Goal: Task Accomplishment & Management: Complete application form

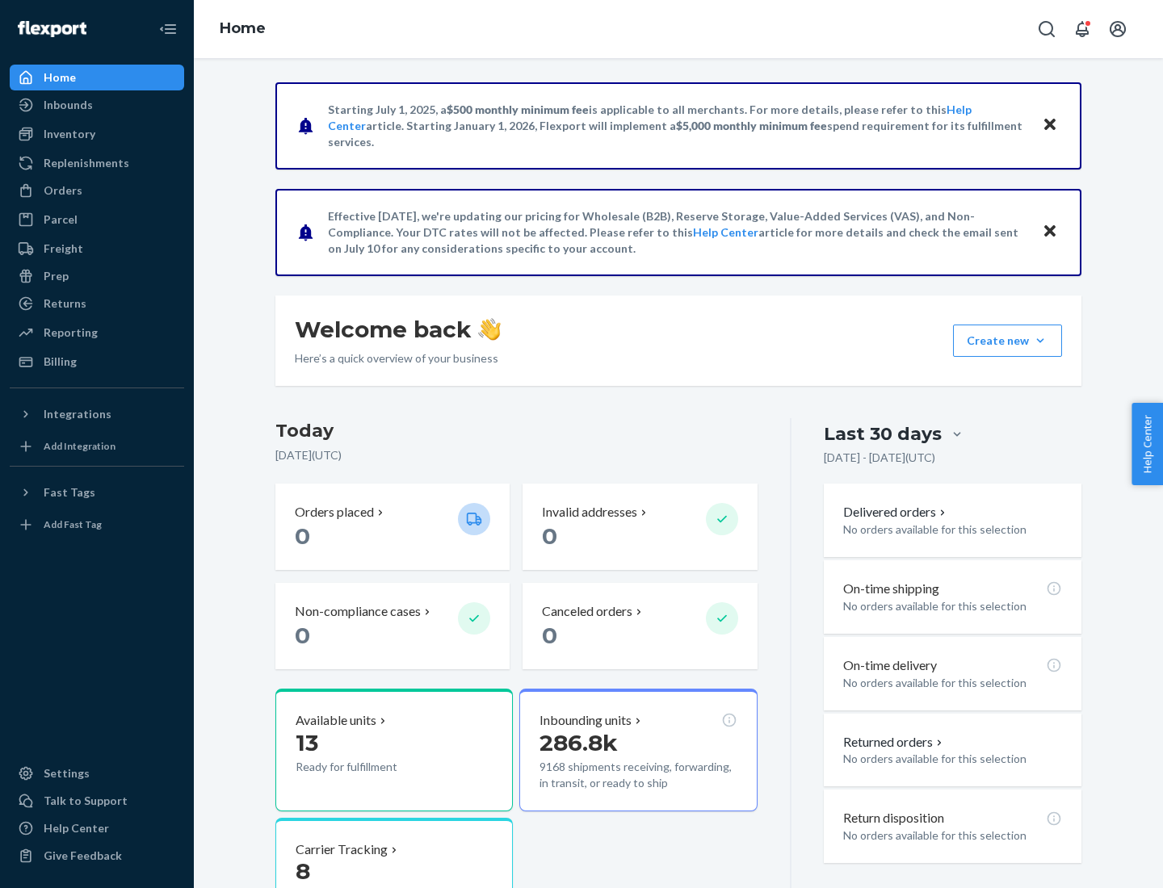
click at [1040, 341] on button "Create new Create new inbound Create new order Create new product" at bounding box center [1007, 341] width 109 height 32
click at [97, 105] on div "Inbounds" at bounding box center [96, 105] width 171 height 23
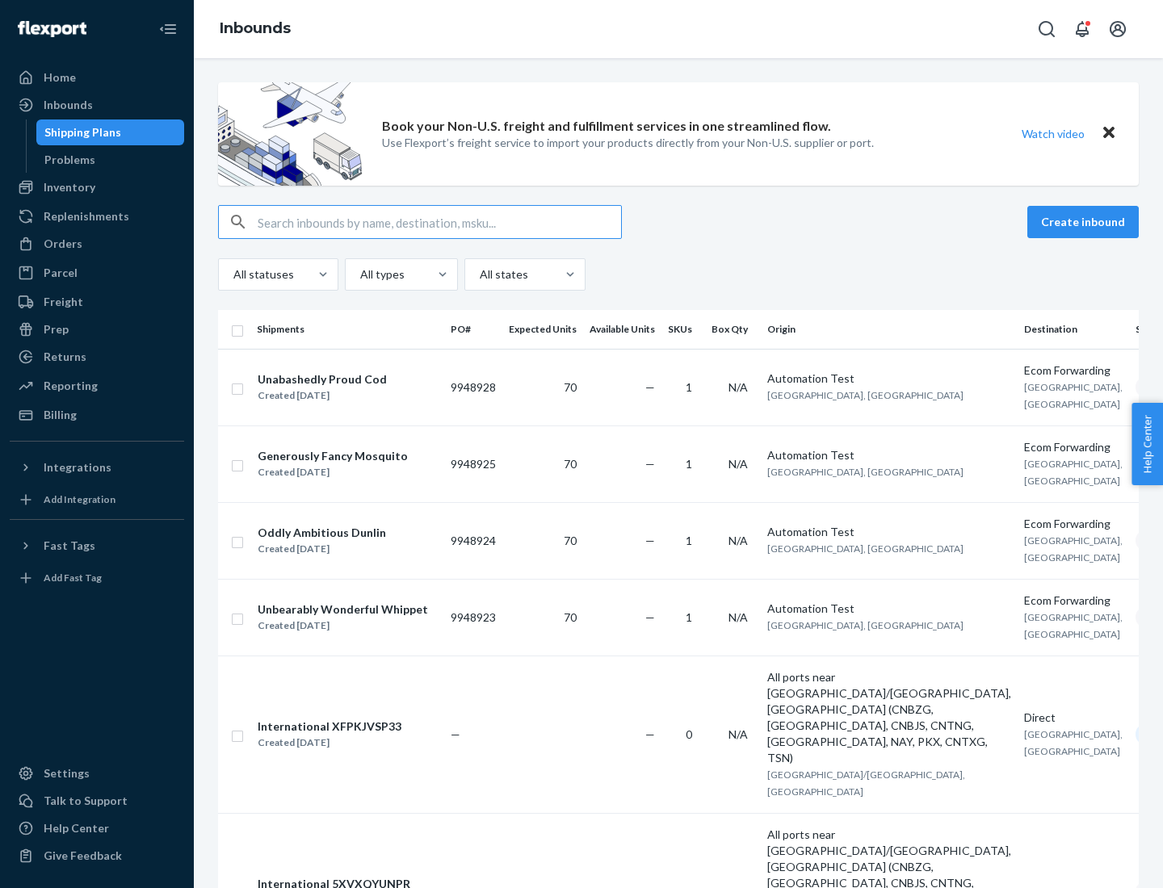
click at [1085, 222] on button "Create inbound" at bounding box center [1082, 222] width 111 height 32
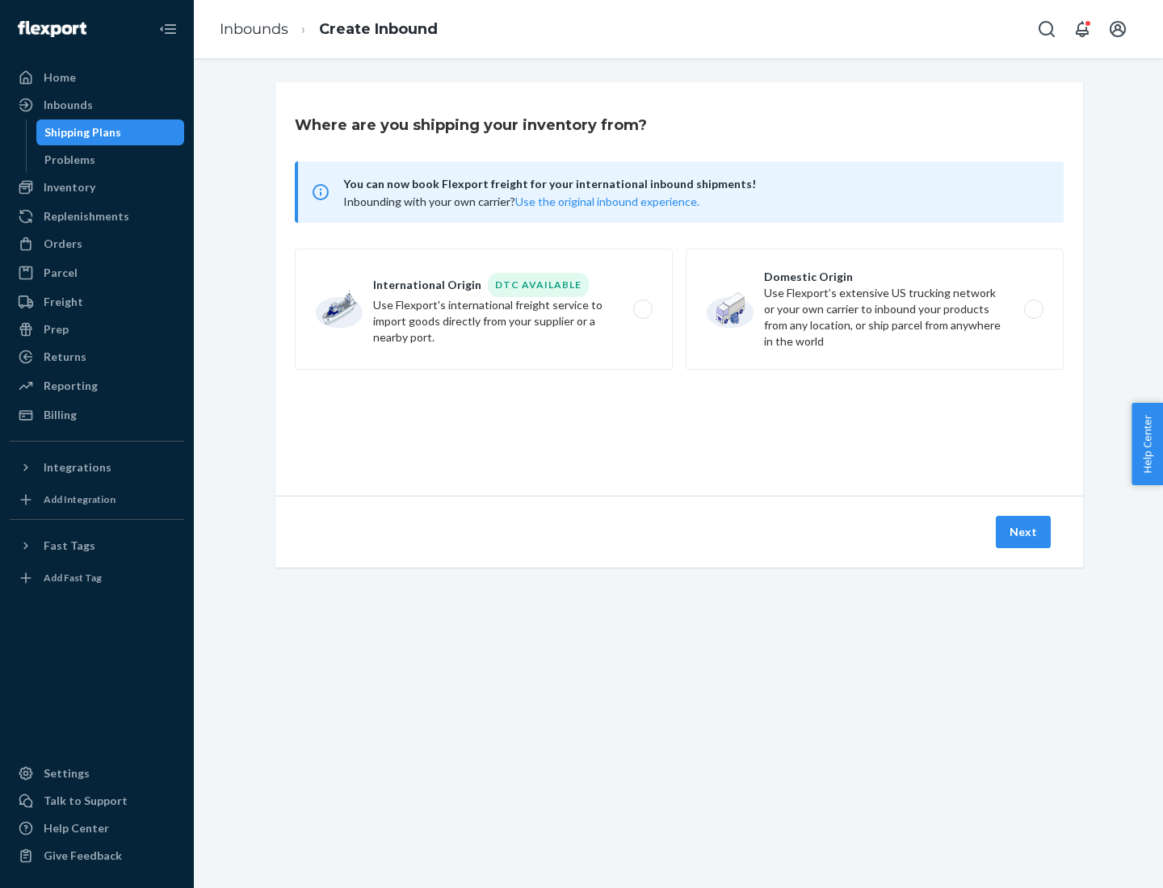
click at [875, 309] on label "Domestic Origin Use Flexport’s extensive US trucking network or your own carrie…" at bounding box center [875, 309] width 378 height 121
click at [1033, 309] on input "Domestic Origin Use Flexport’s extensive US trucking network or your own carrie…" at bounding box center [1038, 309] width 10 height 10
radio input "true"
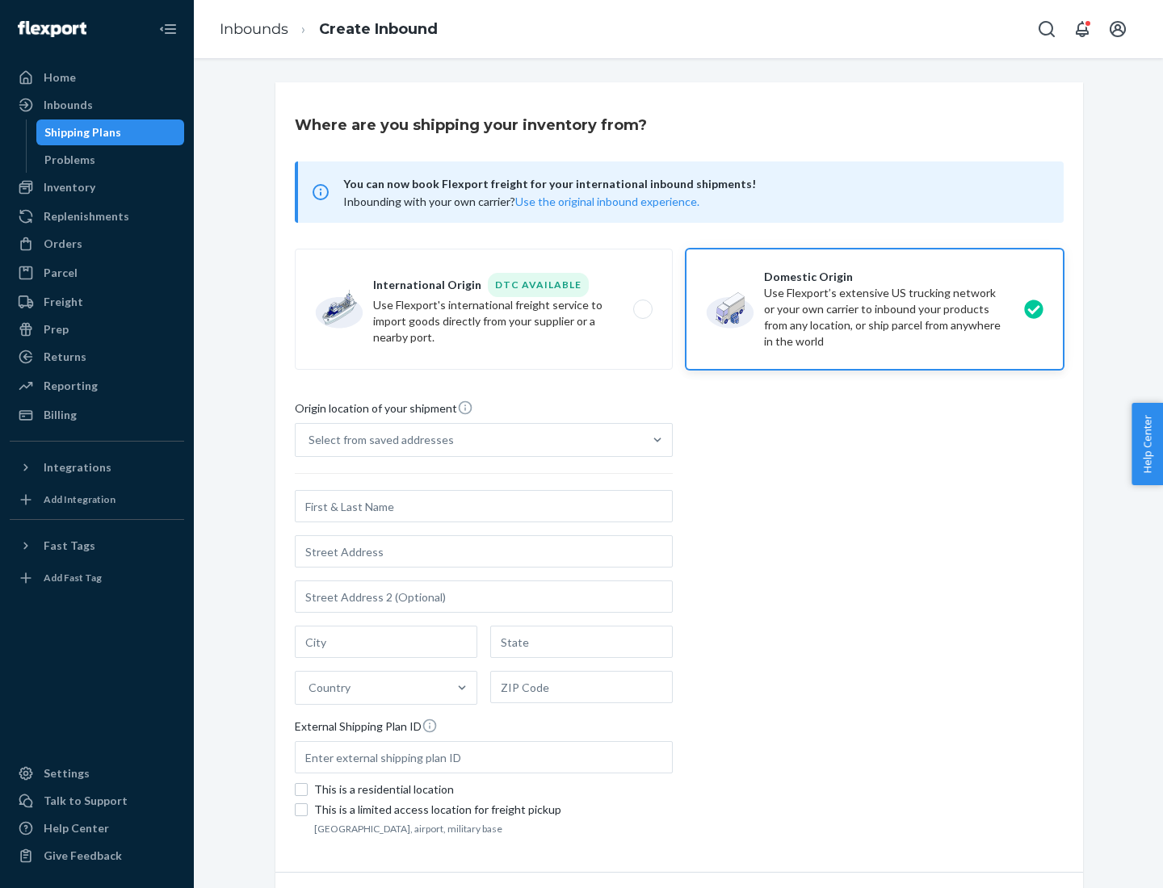
click at [377, 440] on div "Select from saved addresses" at bounding box center [380, 440] width 145 height 16
click at [310, 440] on input "Select from saved addresses" at bounding box center [309, 440] width 2 height 16
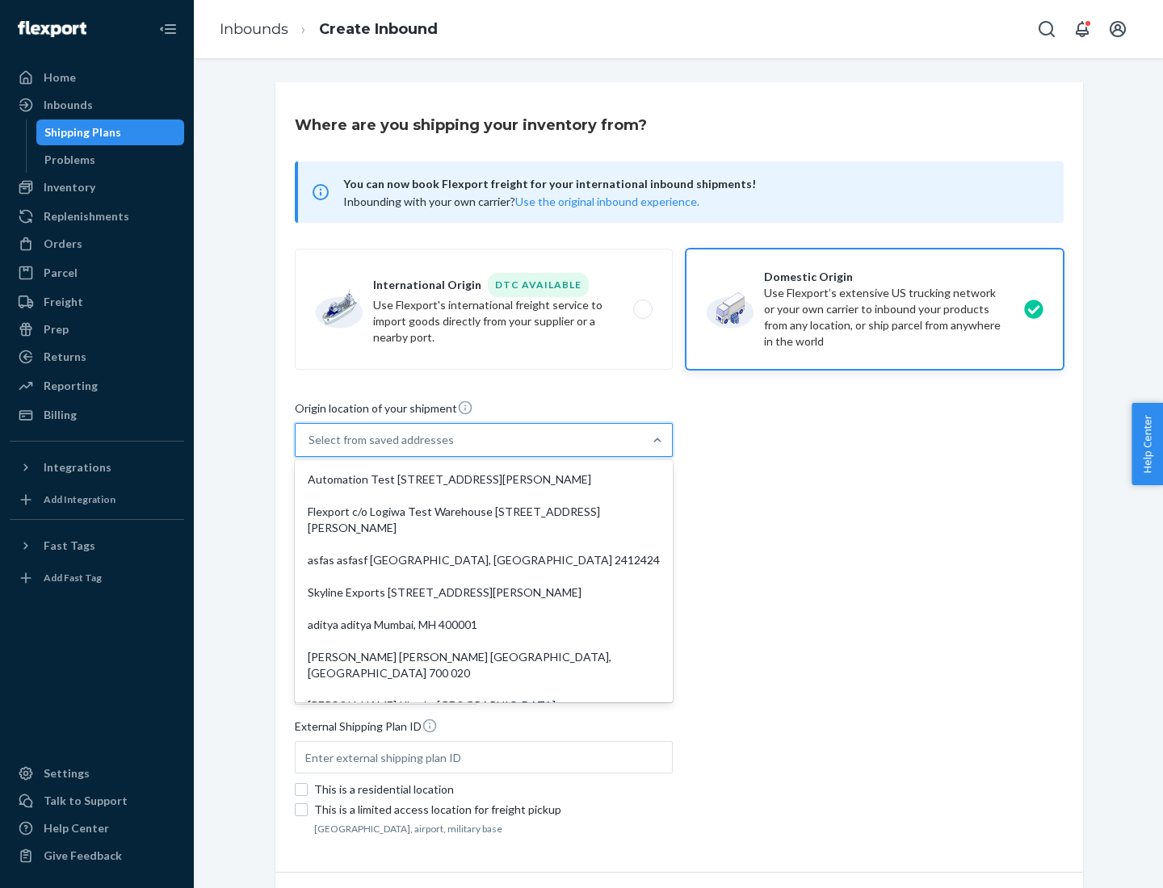
scroll to position [6, 0]
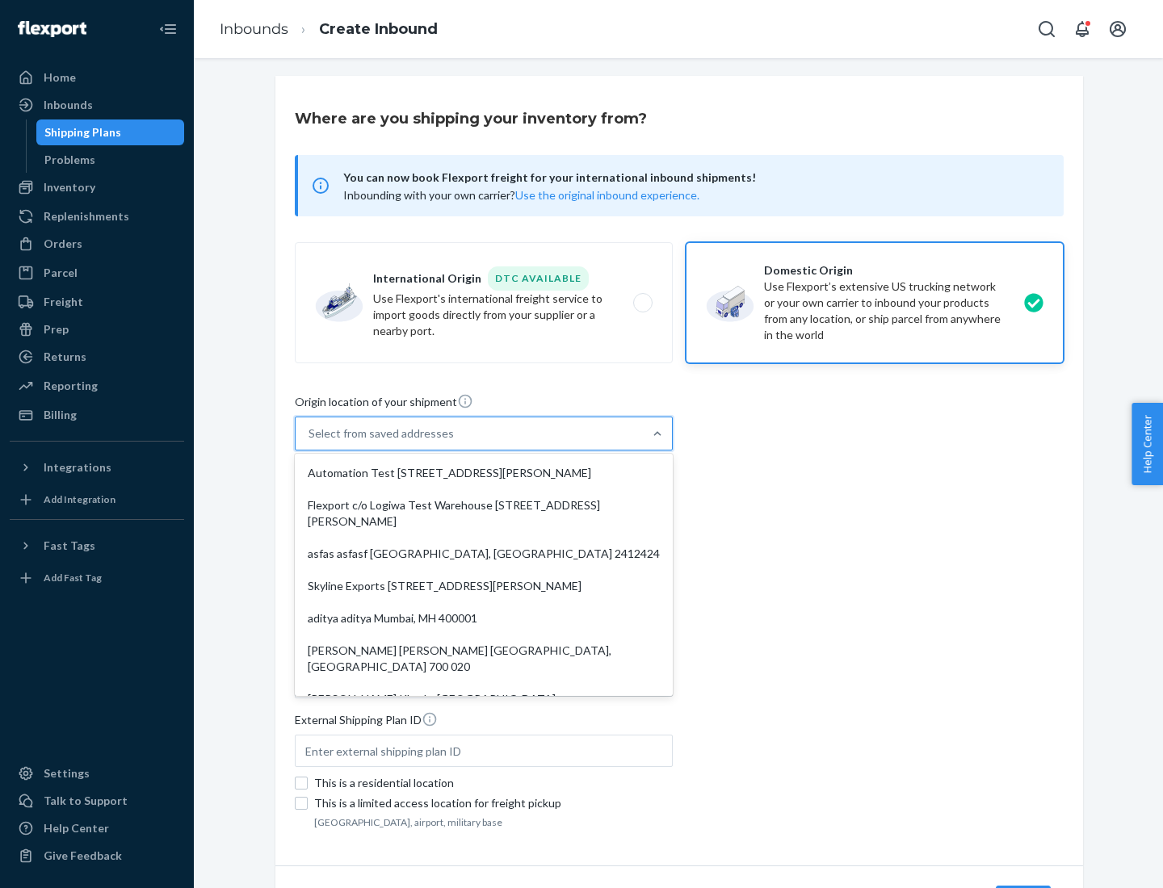
click at [484, 473] on div "Automation Test [STREET_ADDRESS][PERSON_NAME]" at bounding box center [483, 473] width 371 height 32
click at [310, 442] on input "option Automation Test [STREET_ADDRESS][PERSON_NAME]. 9 results available. Use …" at bounding box center [309, 434] width 2 height 16
type input "Automation Test"
type input "9th Floor"
type input "[GEOGRAPHIC_DATA]"
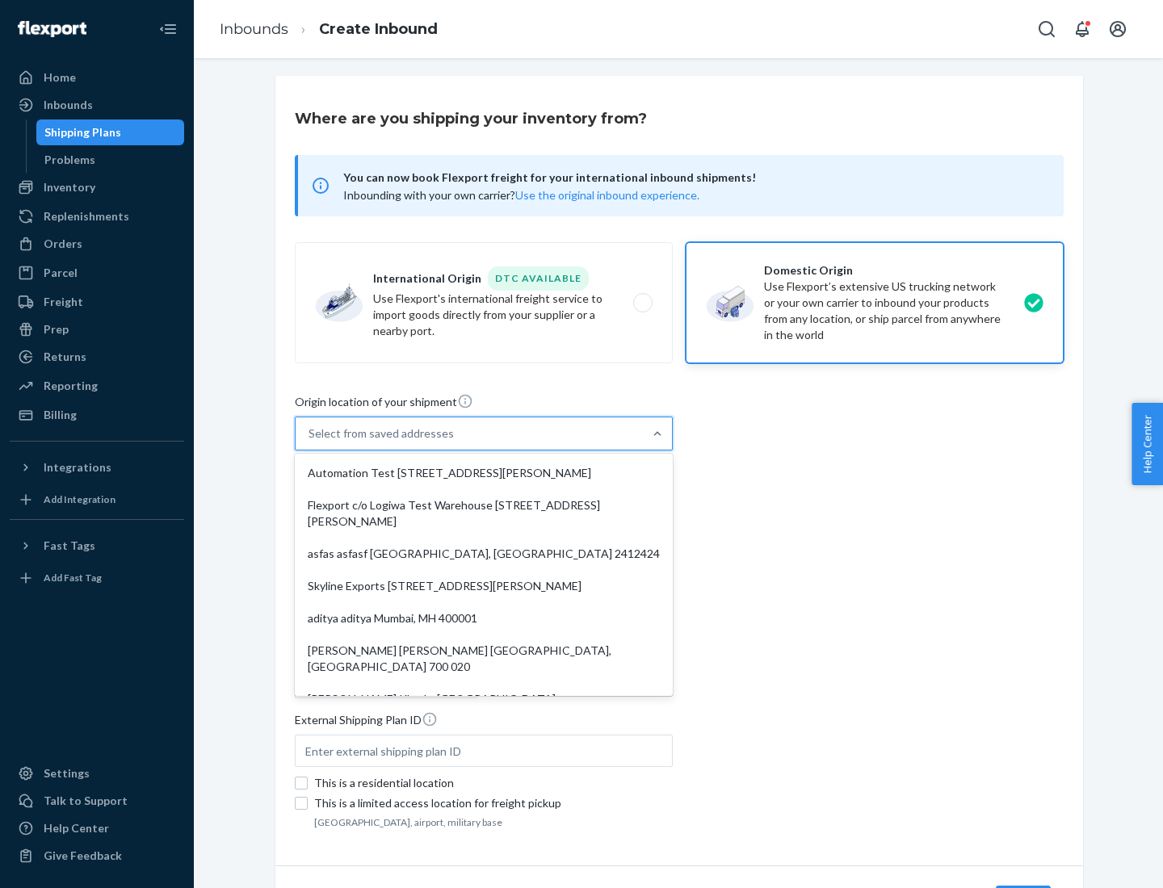
type input "CA"
type input "94104"
type input "[STREET_ADDRESS][PERSON_NAME]"
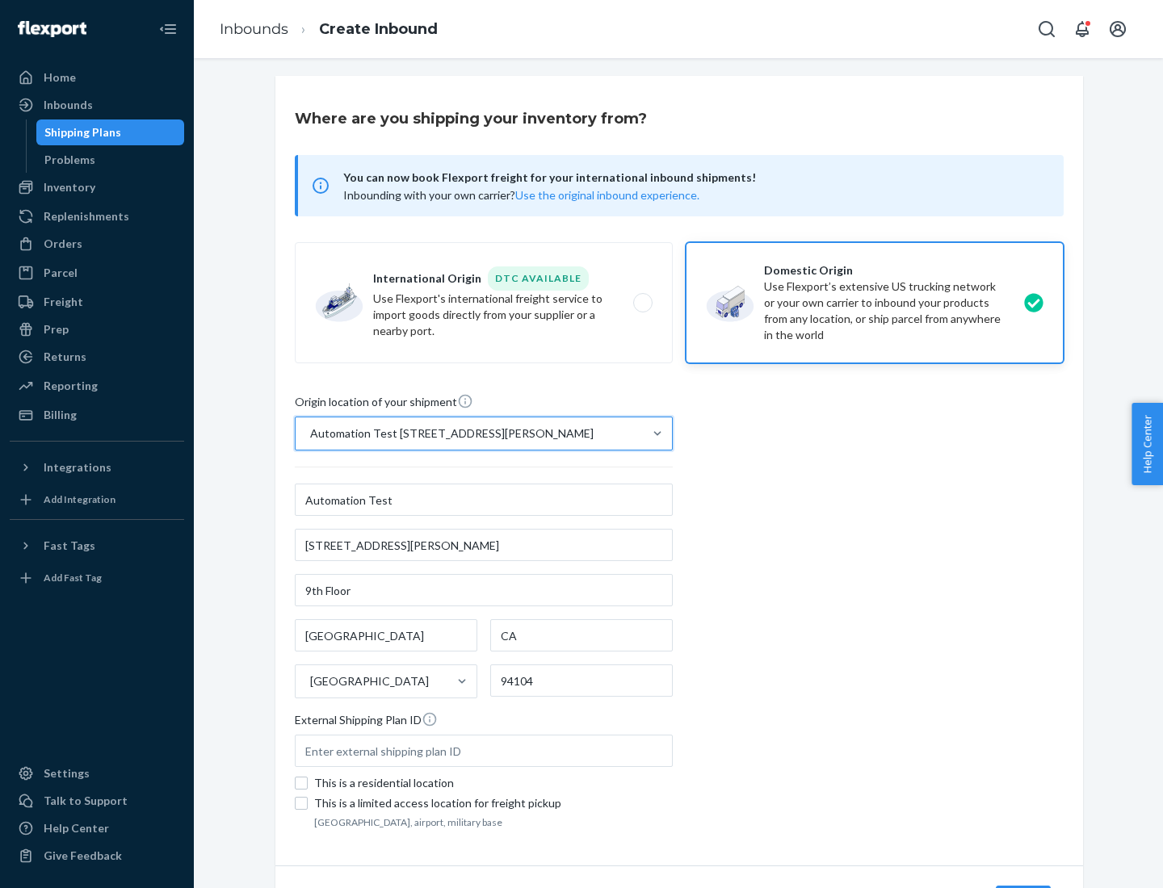
scroll to position [94, 0]
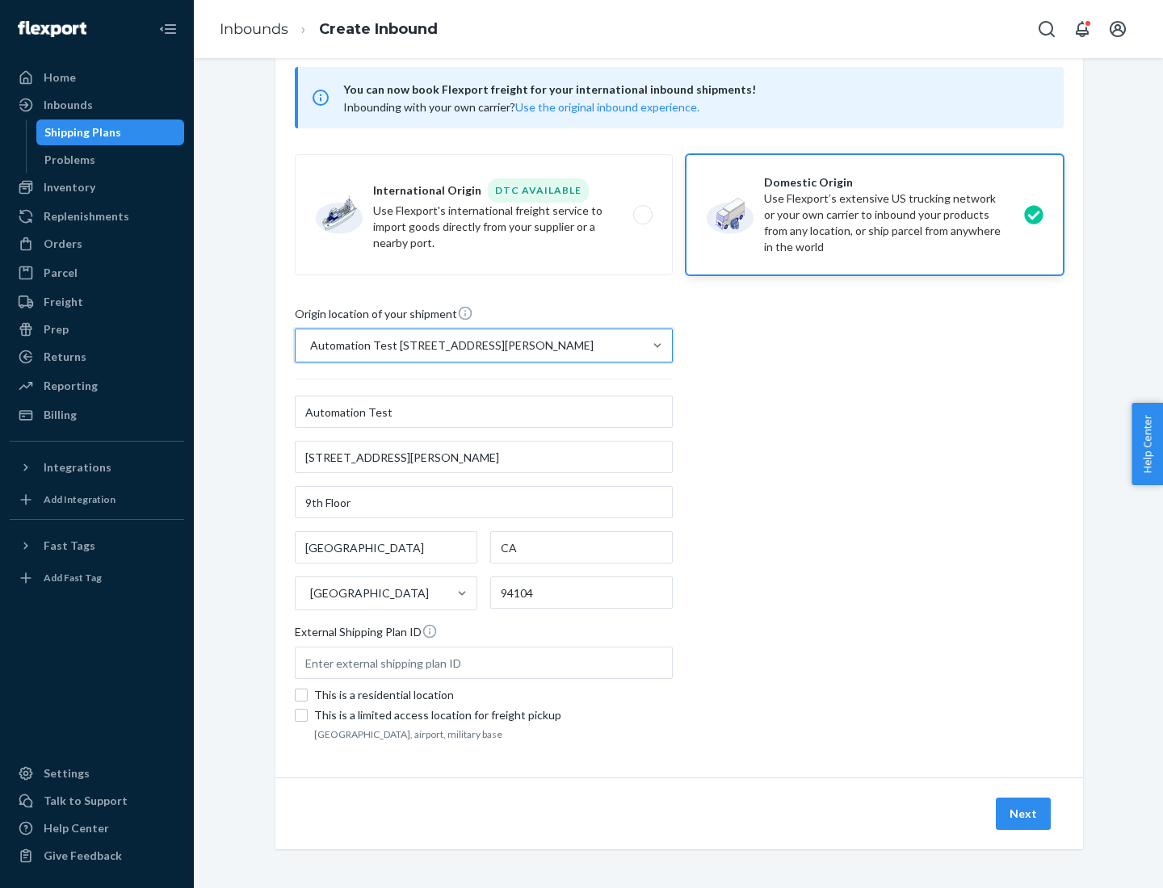
click at [1024, 814] on button "Next" at bounding box center [1023, 814] width 55 height 32
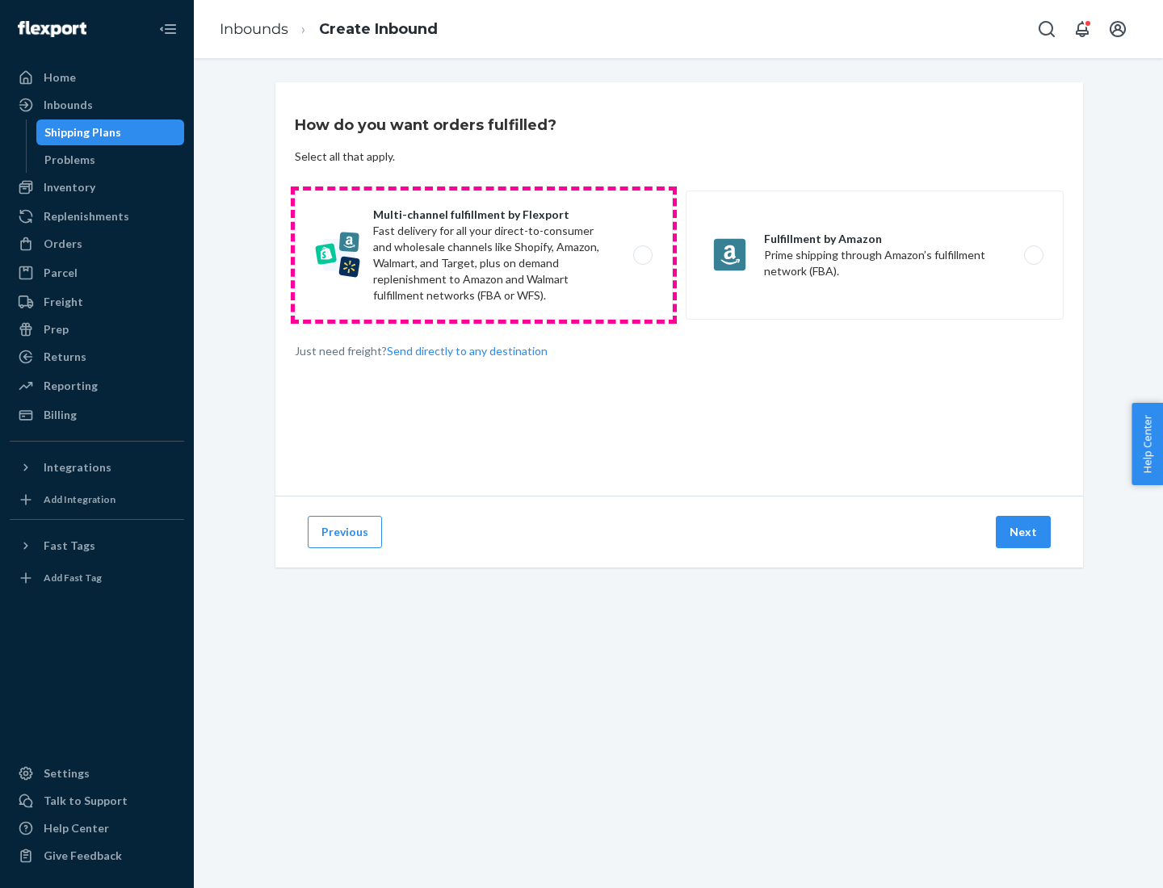
click at [484, 255] on label "Multi-channel fulfillment by Flexport Fast delivery for all your direct-to-cons…" at bounding box center [484, 255] width 378 height 129
click at [642, 255] on input "Multi-channel fulfillment by Flexport Fast delivery for all your direct-to-cons…" at bounding box center [647, 255] width 10 height 10
radio input "true"
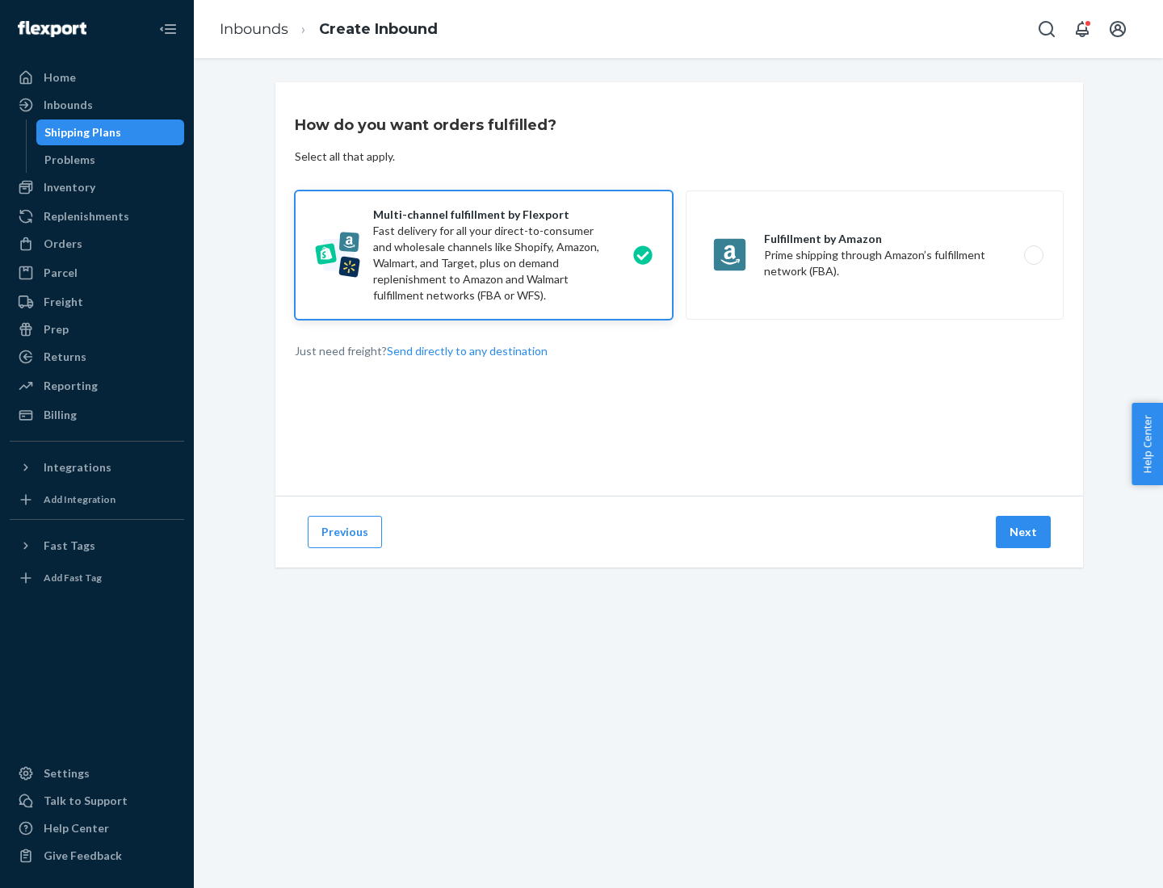
click at [1024, 532] on button "Next" at bounding box center [1023, 532] width 55 height 32
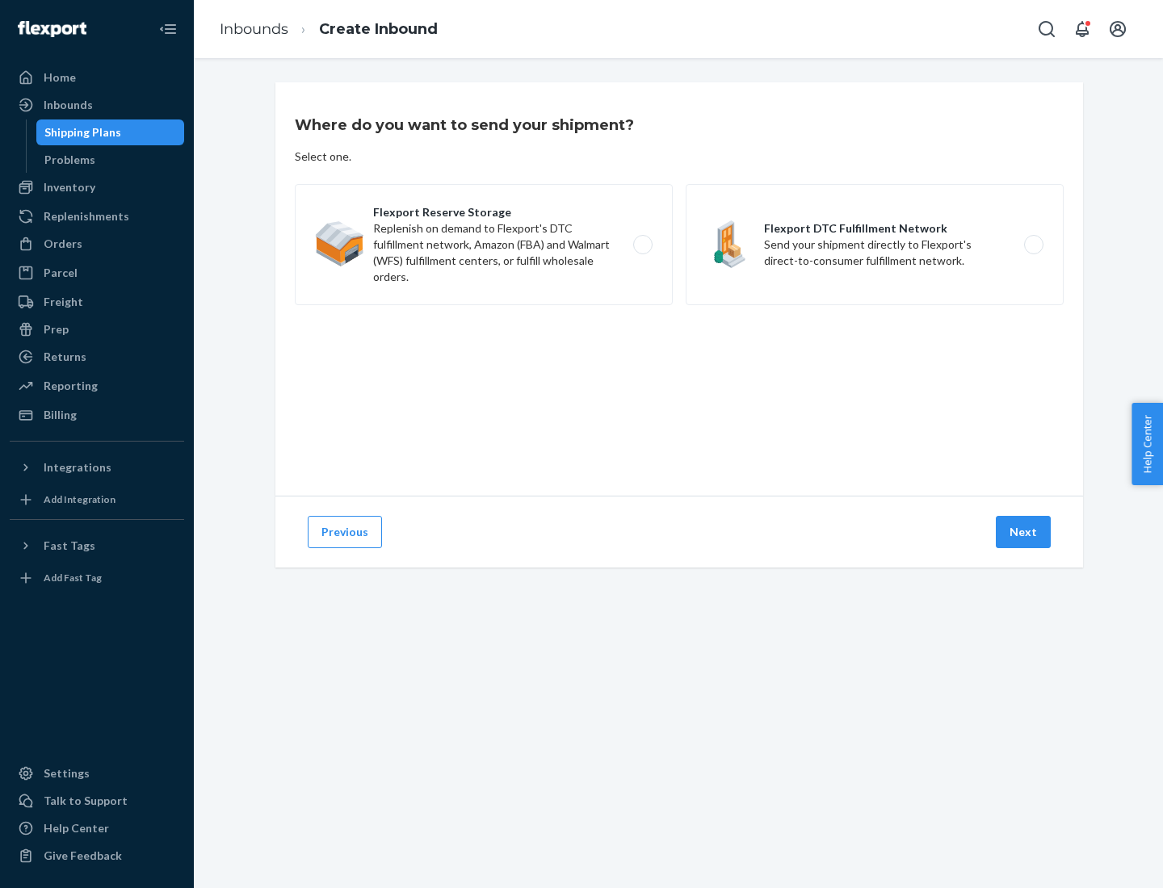
click at [875, 245] on label "Flexport DTC Fulfillment Network Send your shipment directly to Flexport's dire…" at bounding box center [875, 244] width 378 height 121
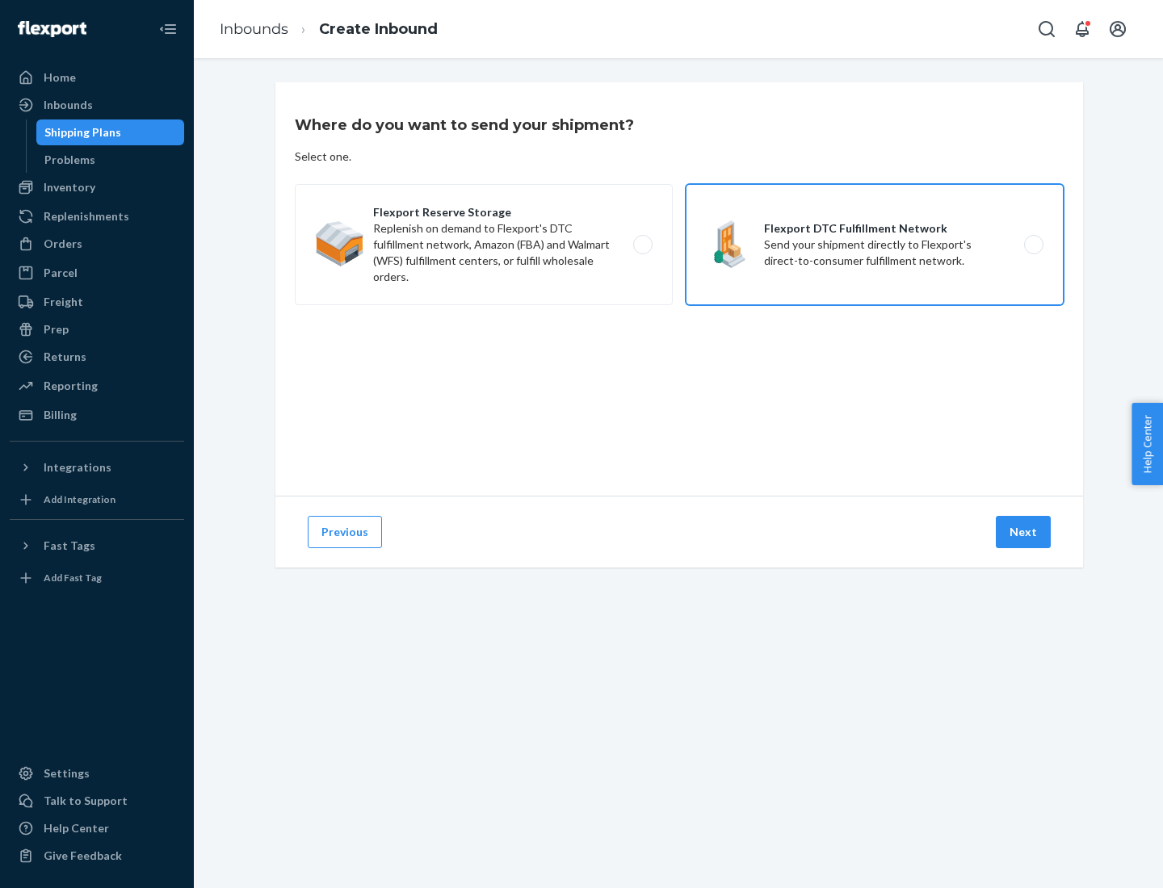
click at [1033, 245] on input "Flexport DTC Fulfillment Network Send your shipment directly to Flexport's dire…" at bounding box center [1038, 245] width 10 height 10
radio input "true"
click at [1024, 532] on button "Next" at bounding box center [1023, 532] width 55 height 32
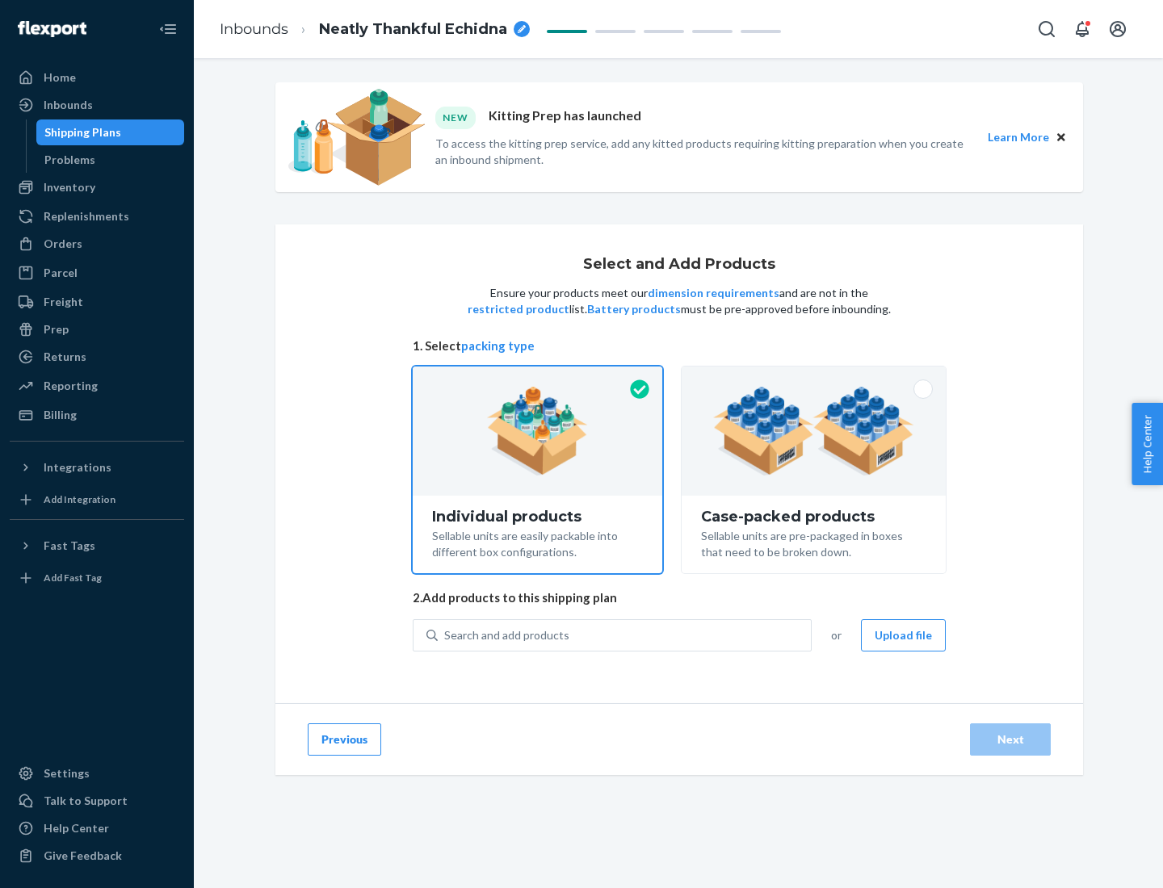
click at [814, 431] on img at bounding box center [813, 431] width 201 height 89
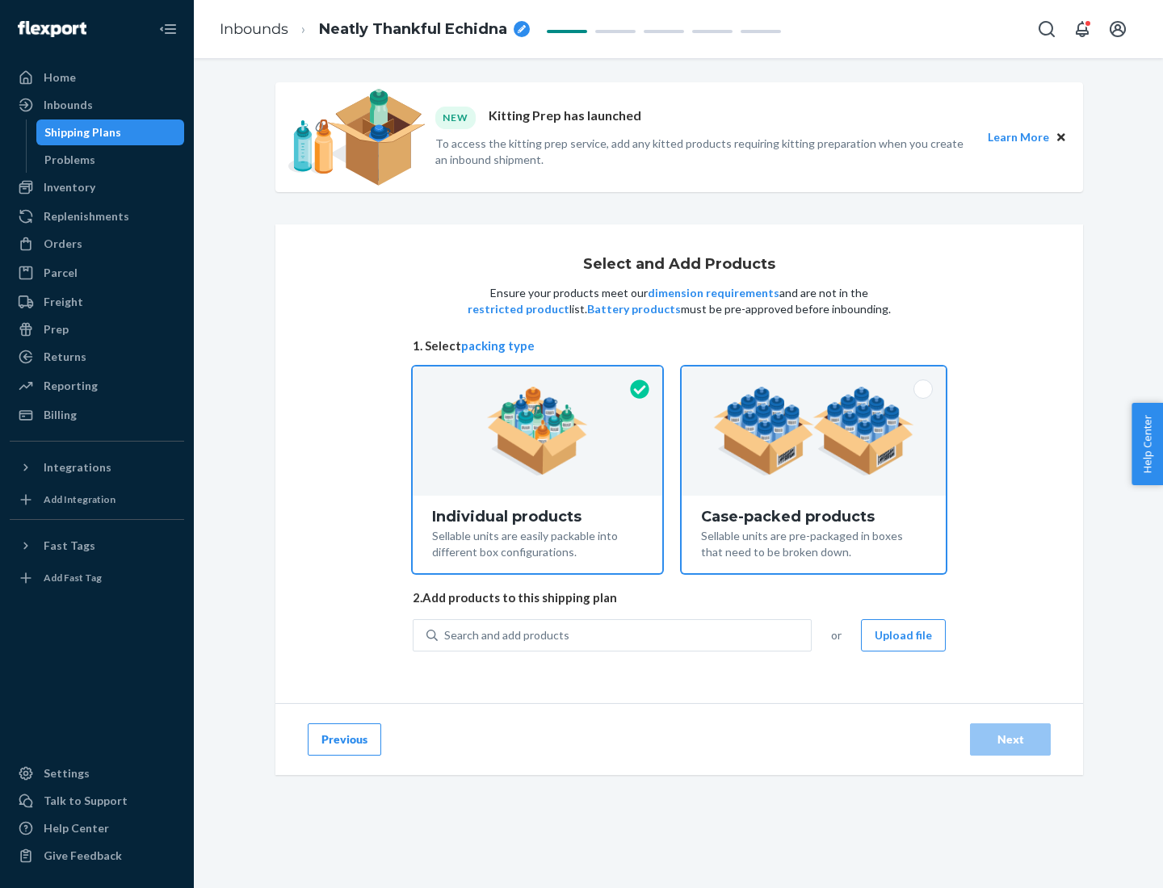
click at [814, 377] on input "Case-packed products Sellable units are pre-packaged in boxes that need to be b…" at bounding box center [813, 372] width 10 height 10
radio input "true"
radio input "false"
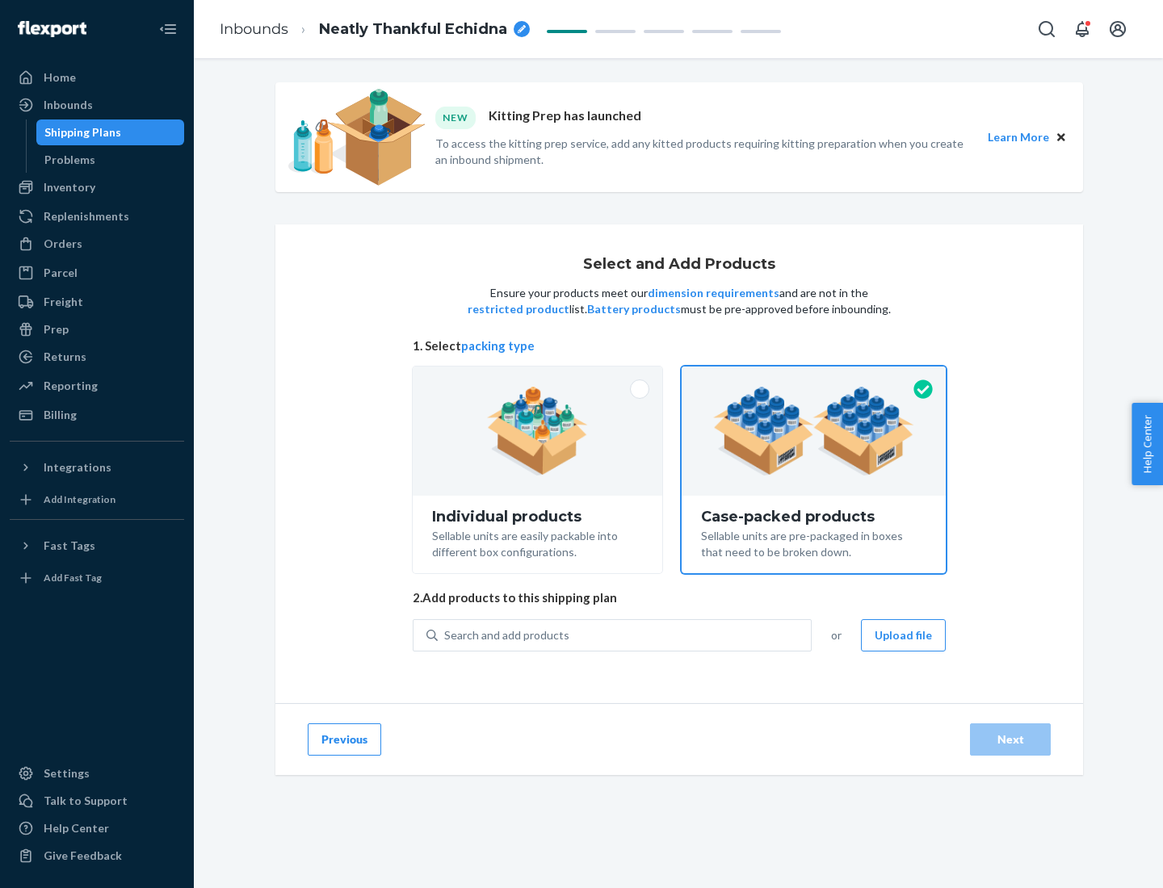
click at [625, 635] on div "Search and add products" at bounding box center [624, 635] width 373 height 29
click at [446, 635] on input "Search and add products" at bounding box center [445, 635] width 2 height 16
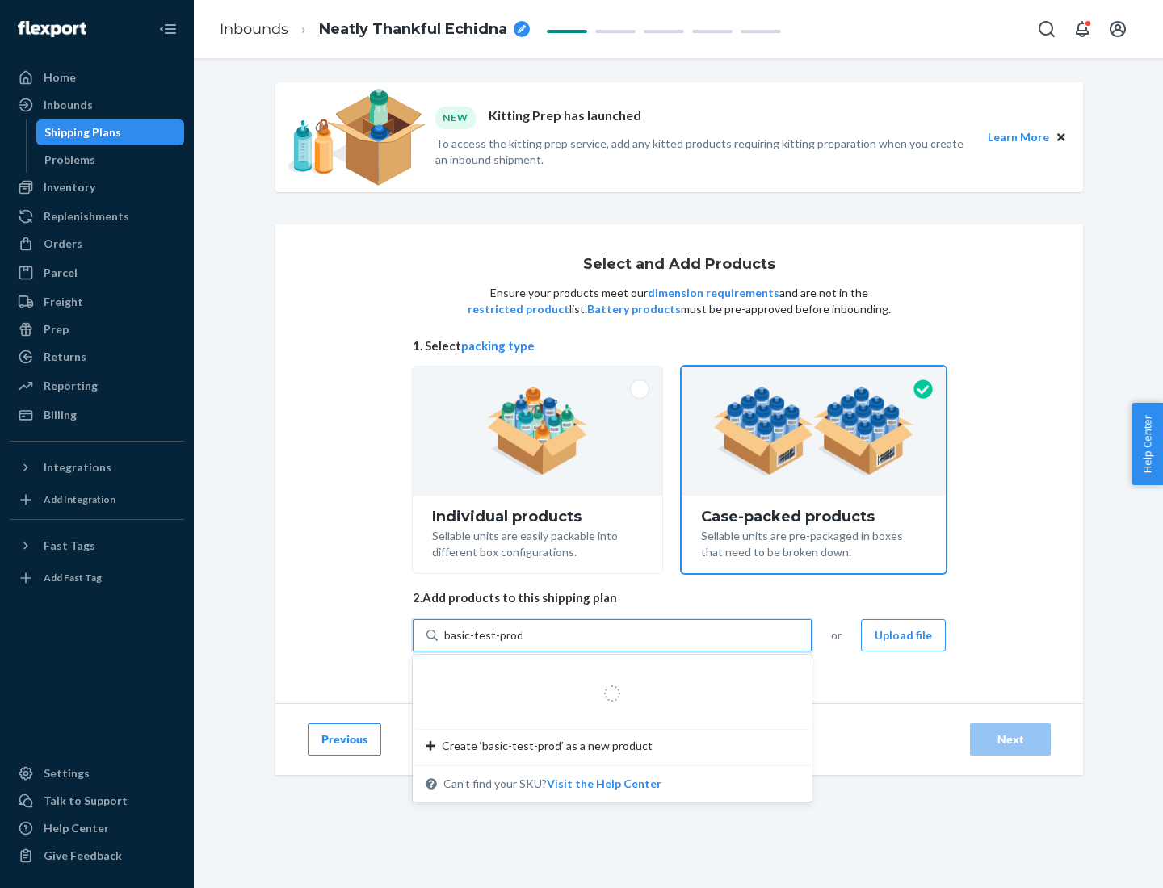
type input "basic-test-product-1"
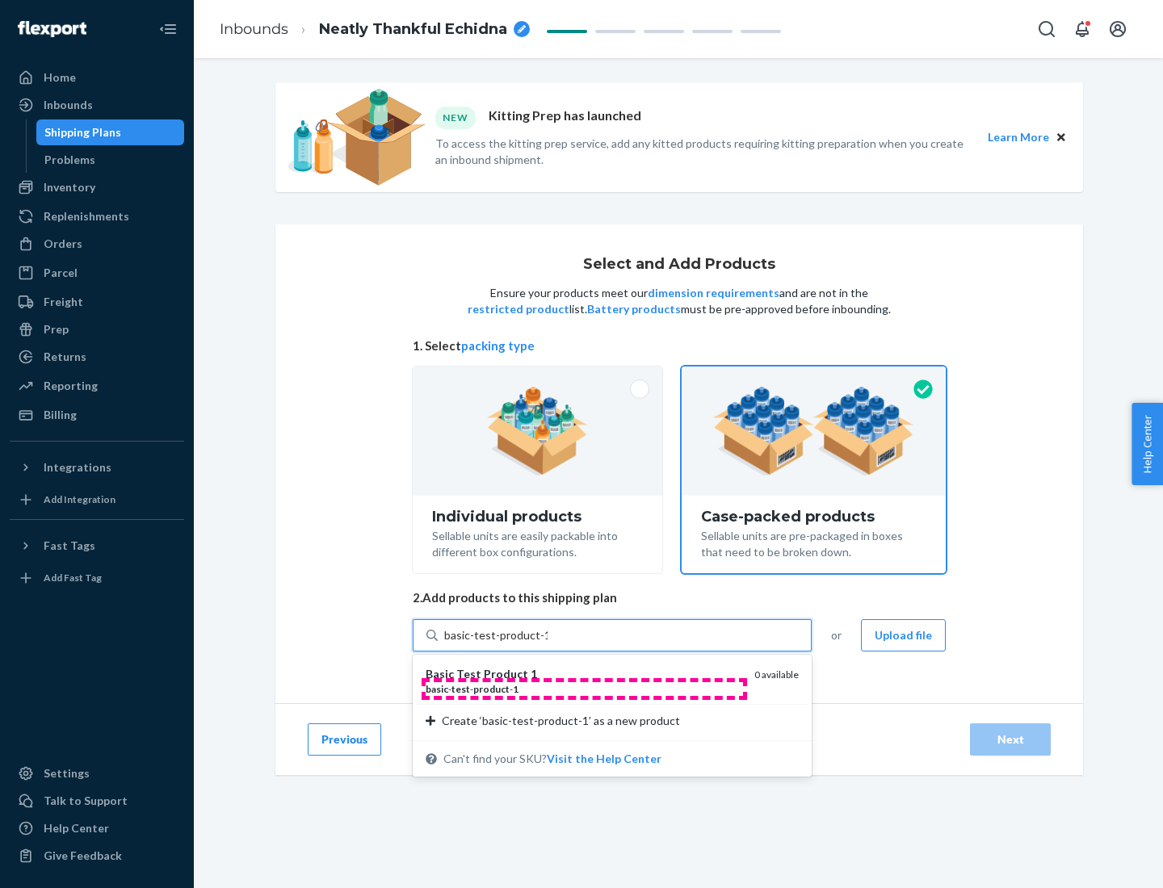
click at [584, 689] on div "basic - test - product - 1" at bounding box center [584, 689] width 316 height 14
click at [548, 644] on input "basic-test-product-1" at bounding box center [495, 635] width 103 height 16
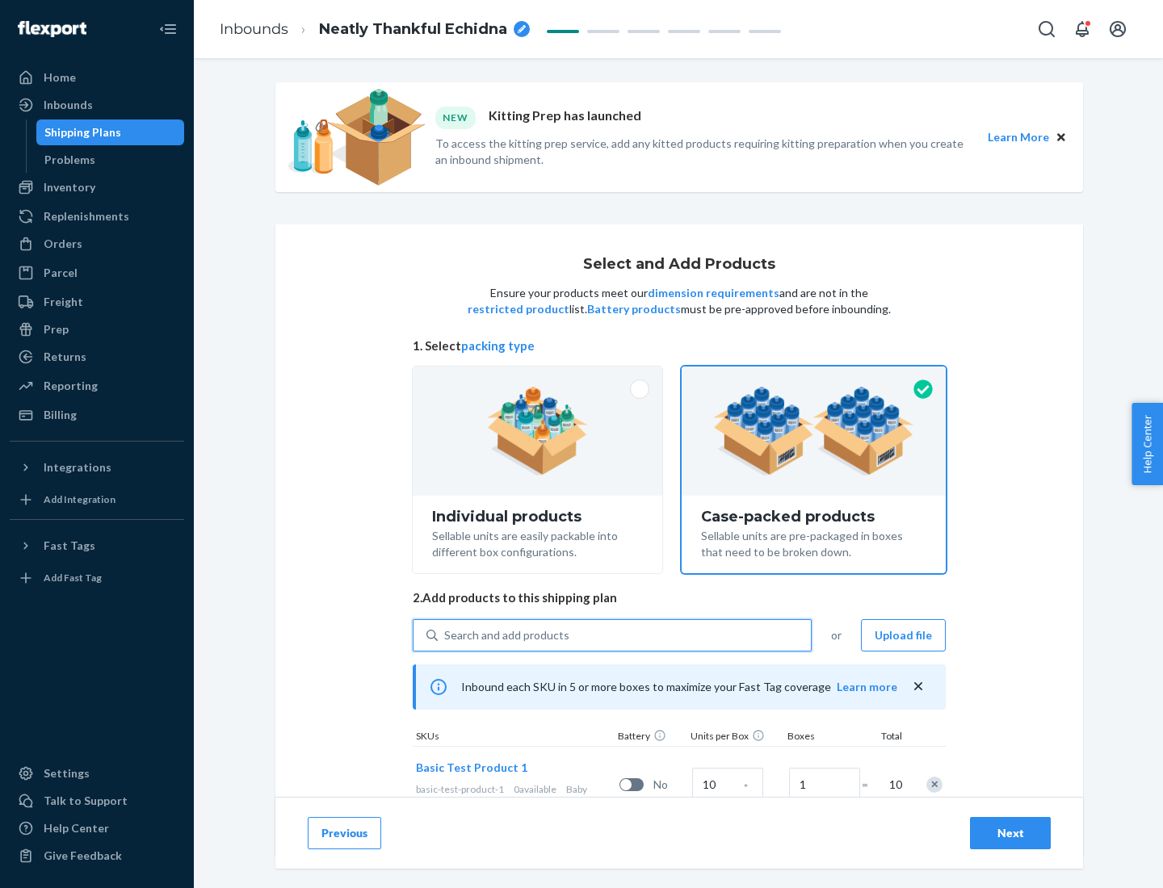
scroll to position [58, 0]
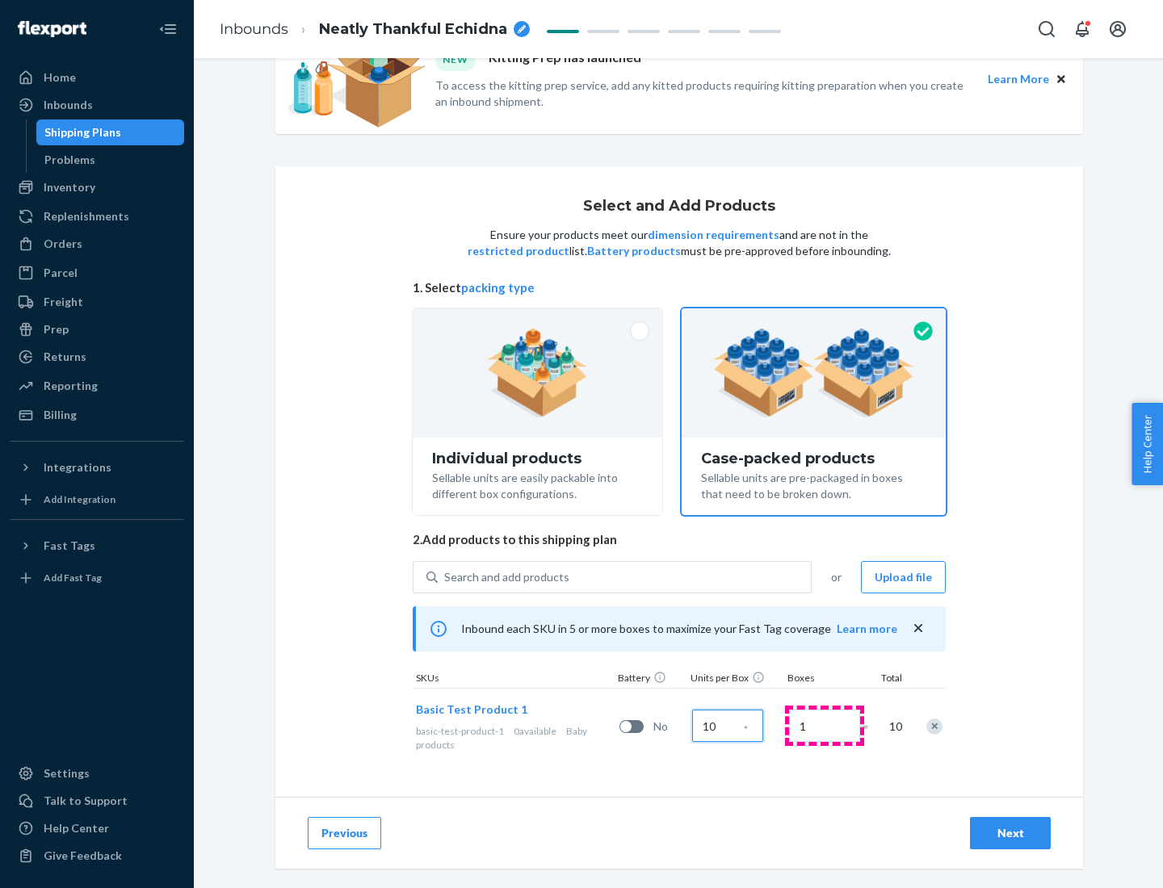
type input "10"
type input "7"
click at [1010, 833] on div "Next" at bounding box center [1010, 833] width 53 height 16
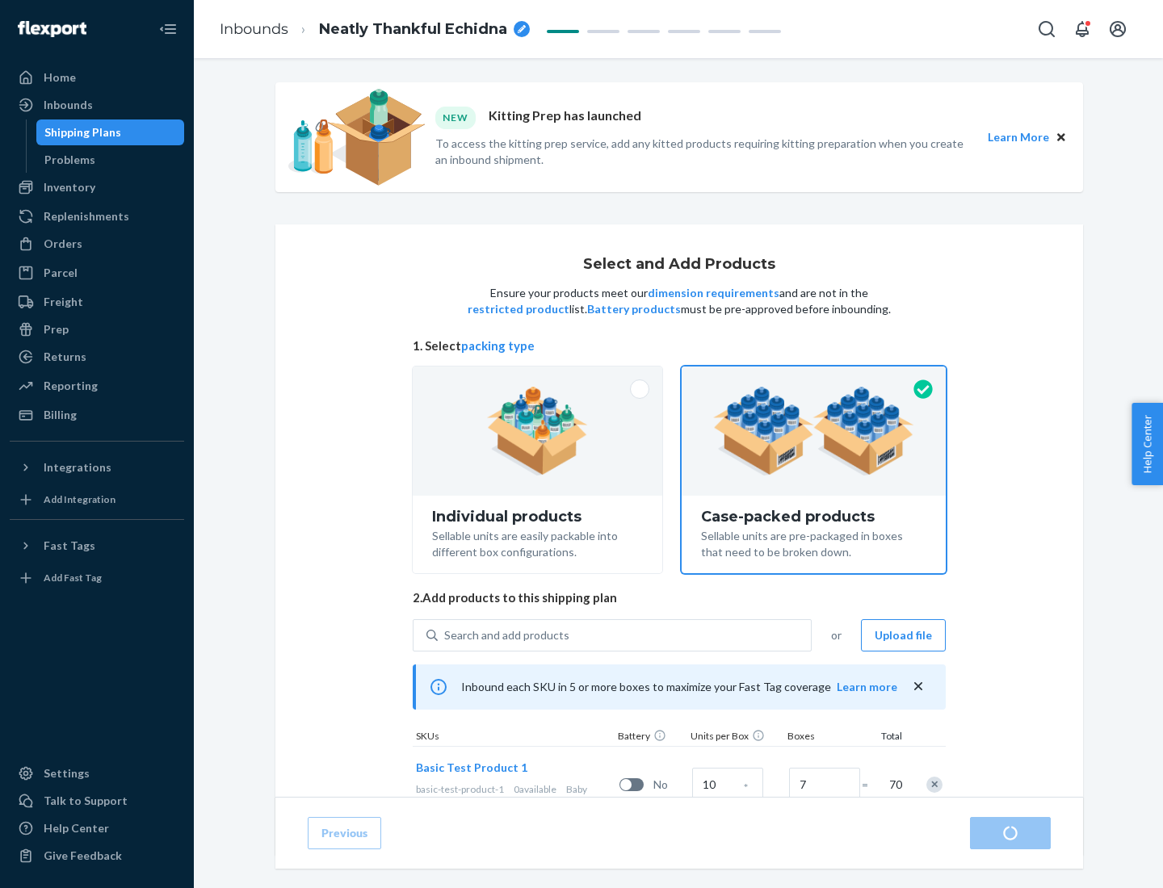
radio input "true"
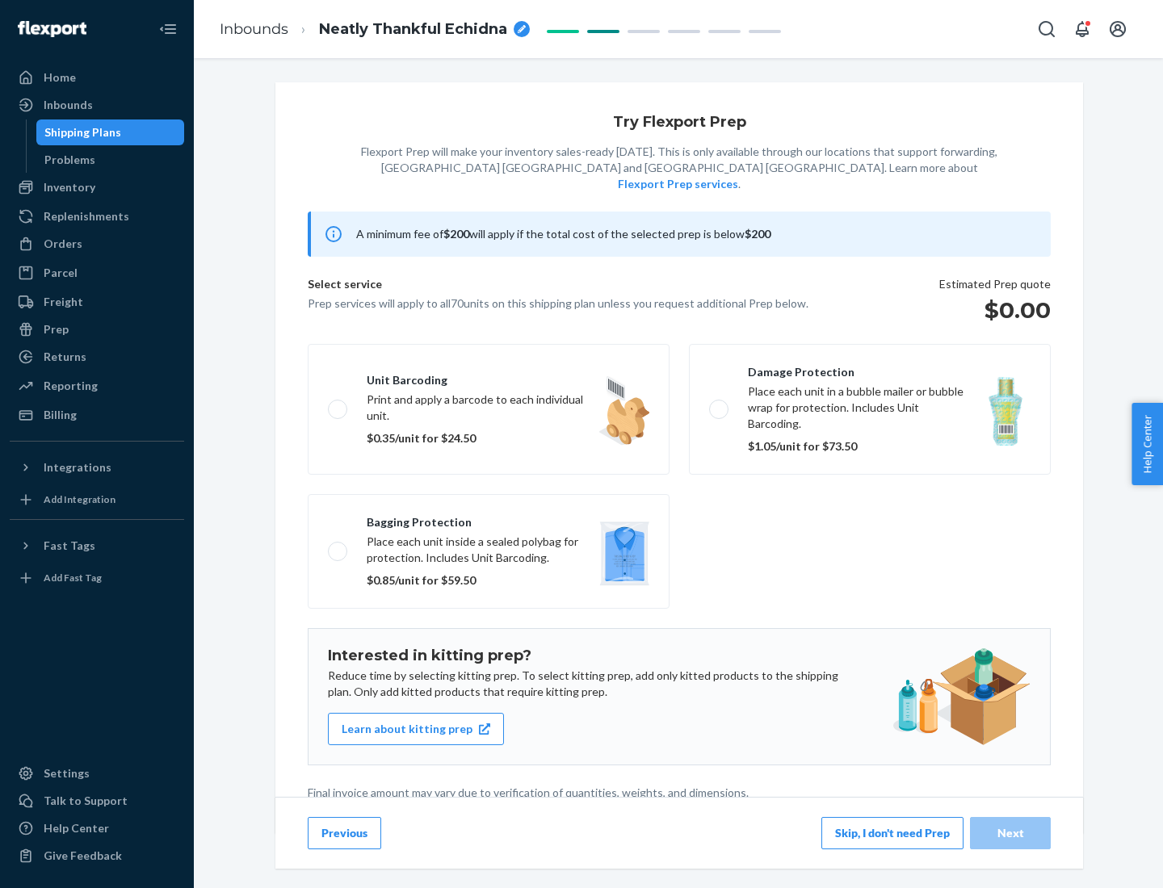
scroll to position [4, 0]
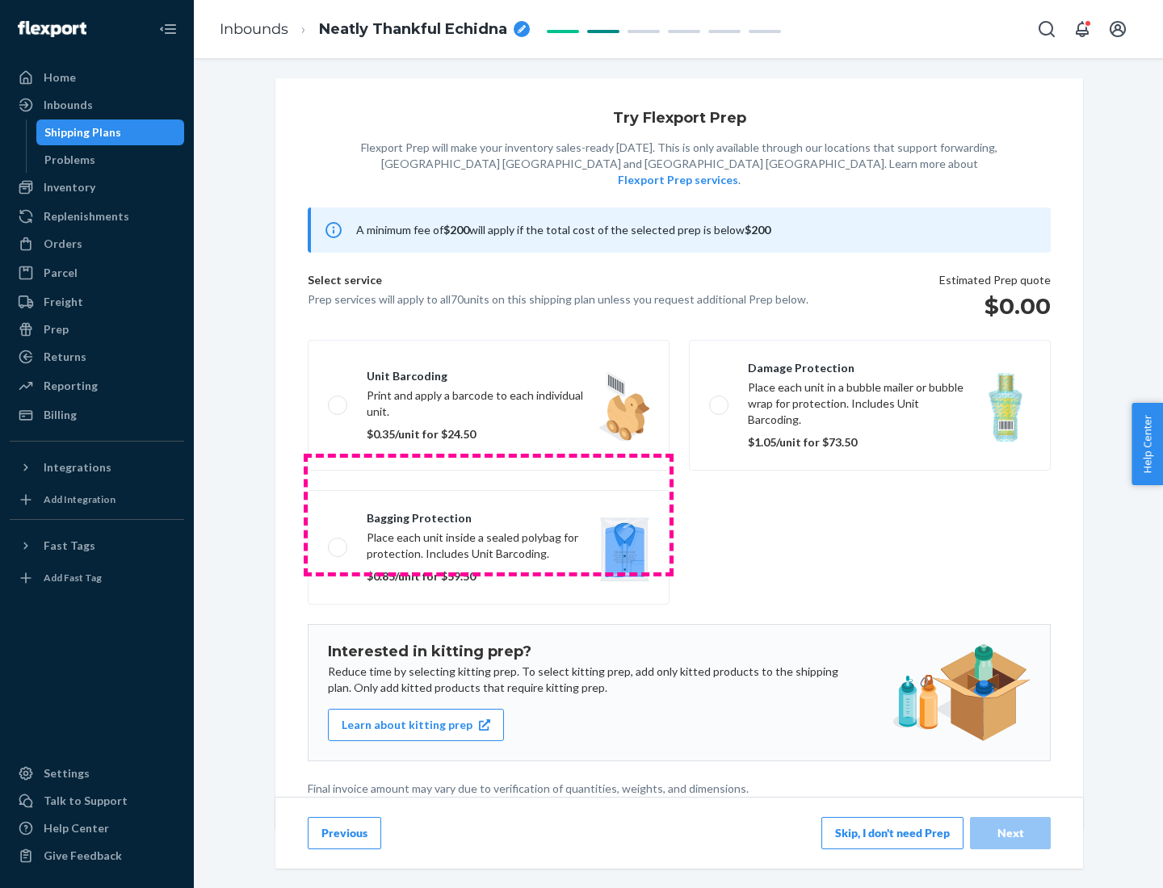
click at [489, 514] on label "Bagging protection Place each unit inside a sealed polybag for protection. Incl…" at bounding box center [489, 547] width 362 height 115
click at [338, 542] on input "Bagging protection Place each unit inside a sealed polybag for protection. Incl…" at bounding box center [333, 547] width 10 height 10
checkbox input "true"
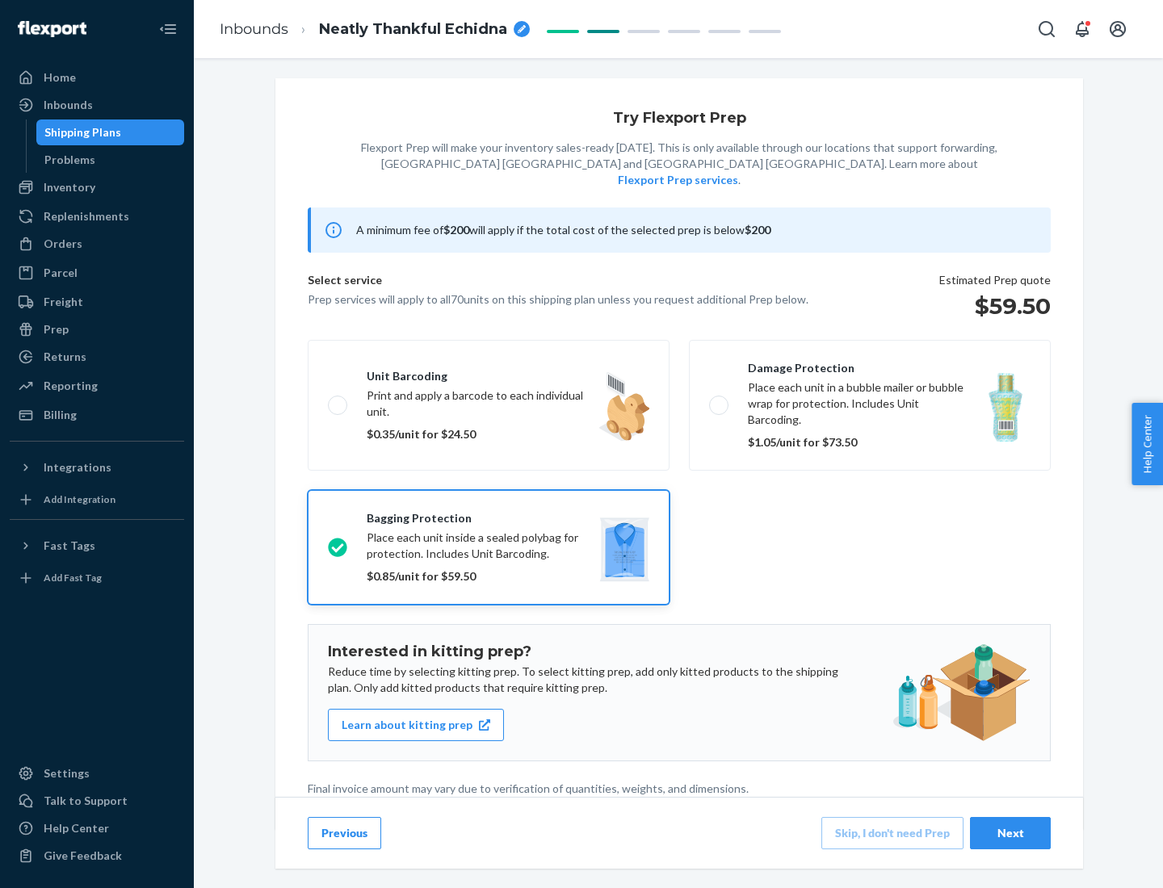
click at [1010, 833] on div "Next" at bounding box center [1010, 833] width 53 height 16
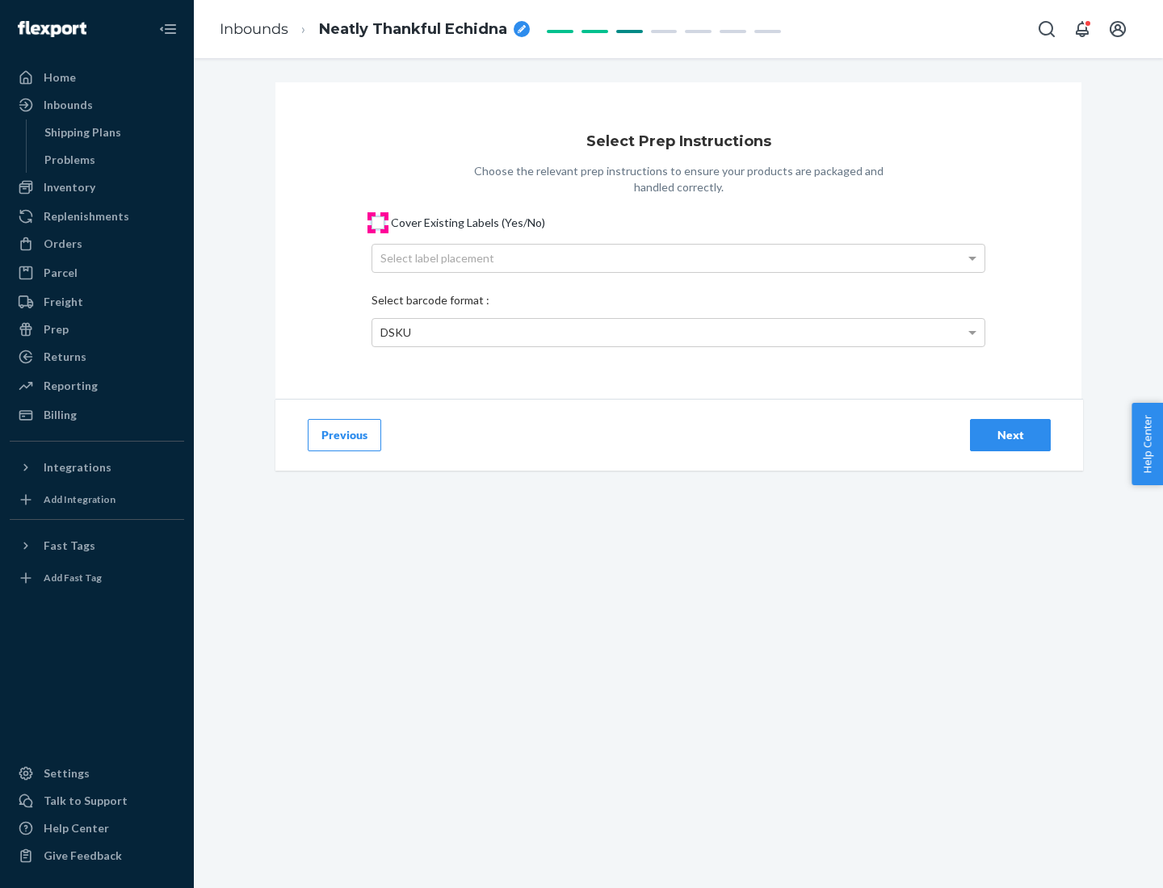
click at [378, 222] on input "Cover Existing Labels (Yes/No)" at bounding box center [377, 222] width 13 height 13
checkbox input "true"
click at [678, 258] on div "Select label placement" at bounding box center [678, 258] width 612 height 27
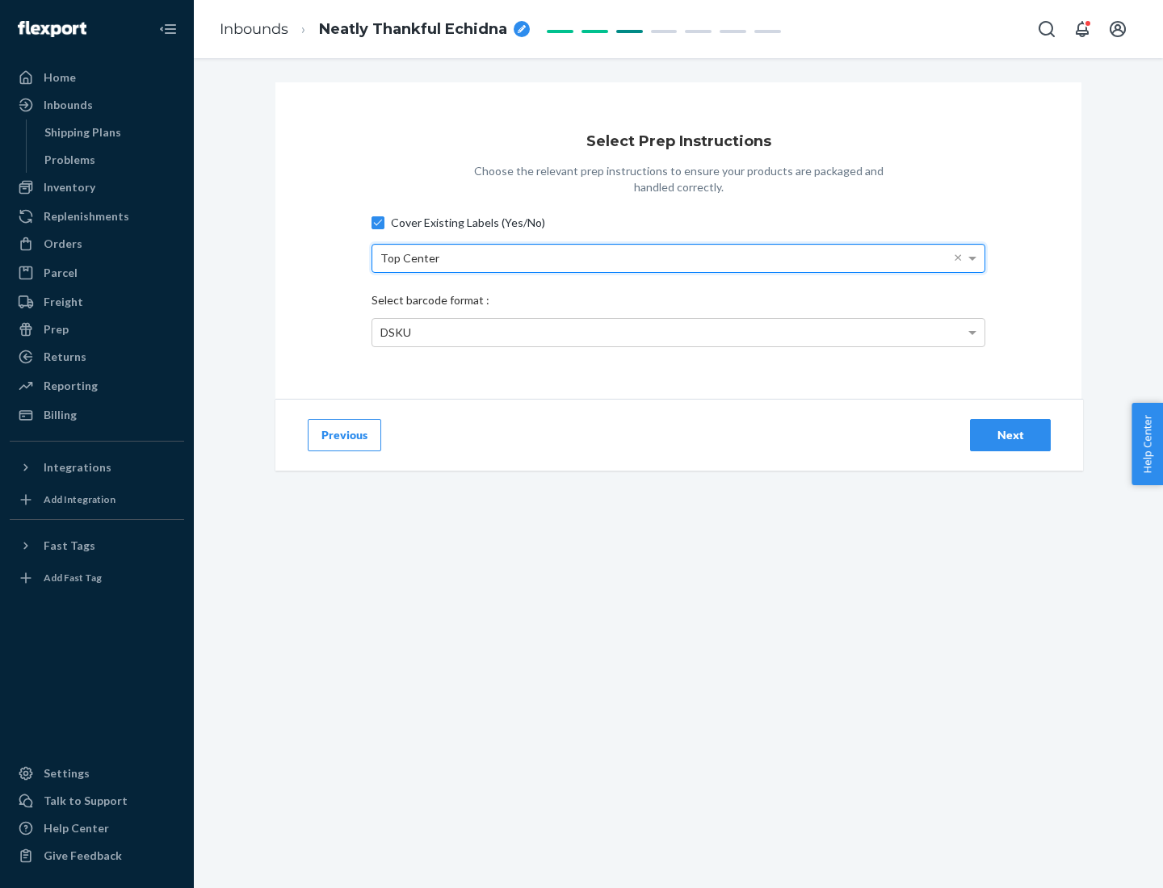
click at [678, 332] on div "DSKU" at bounding box center [678, 332] width 612 height 27
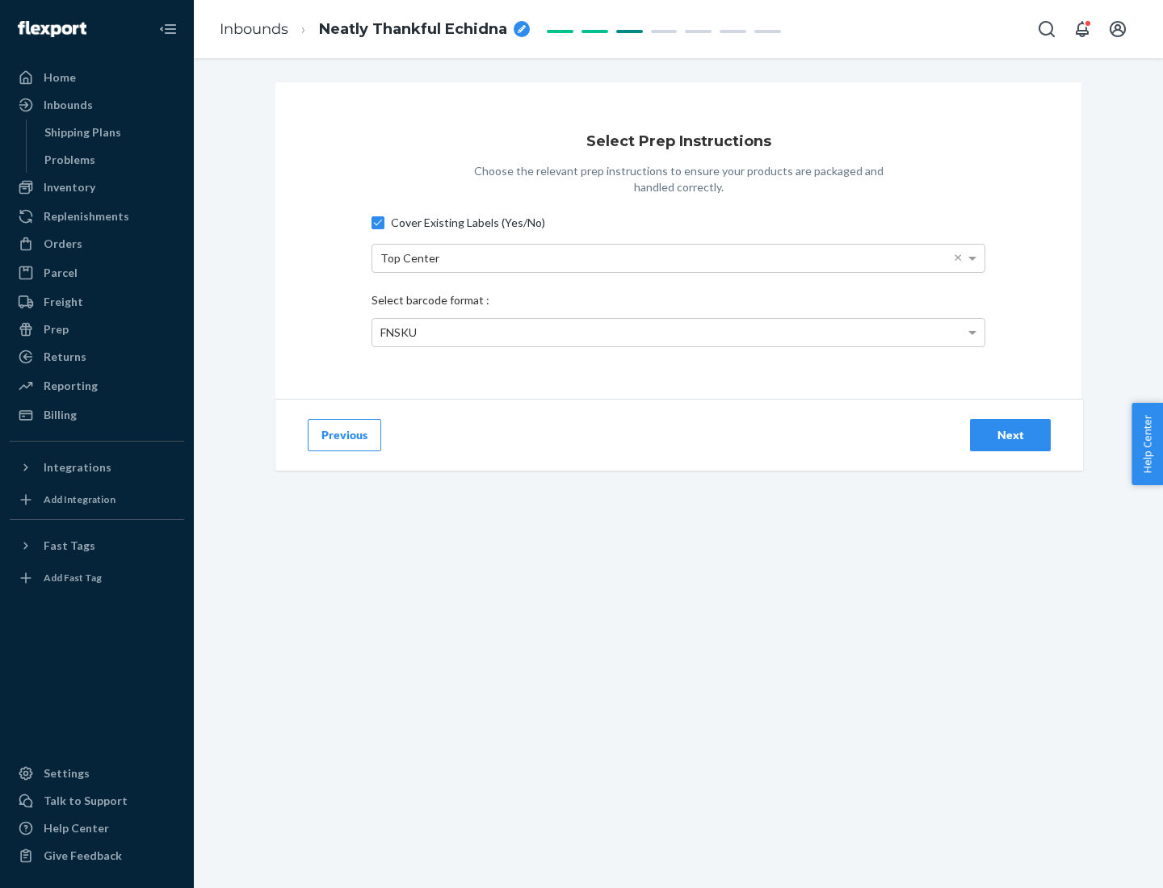
click at [1010, 434] on div "Next" at bounding box center [1010, 435] width 53 height 16
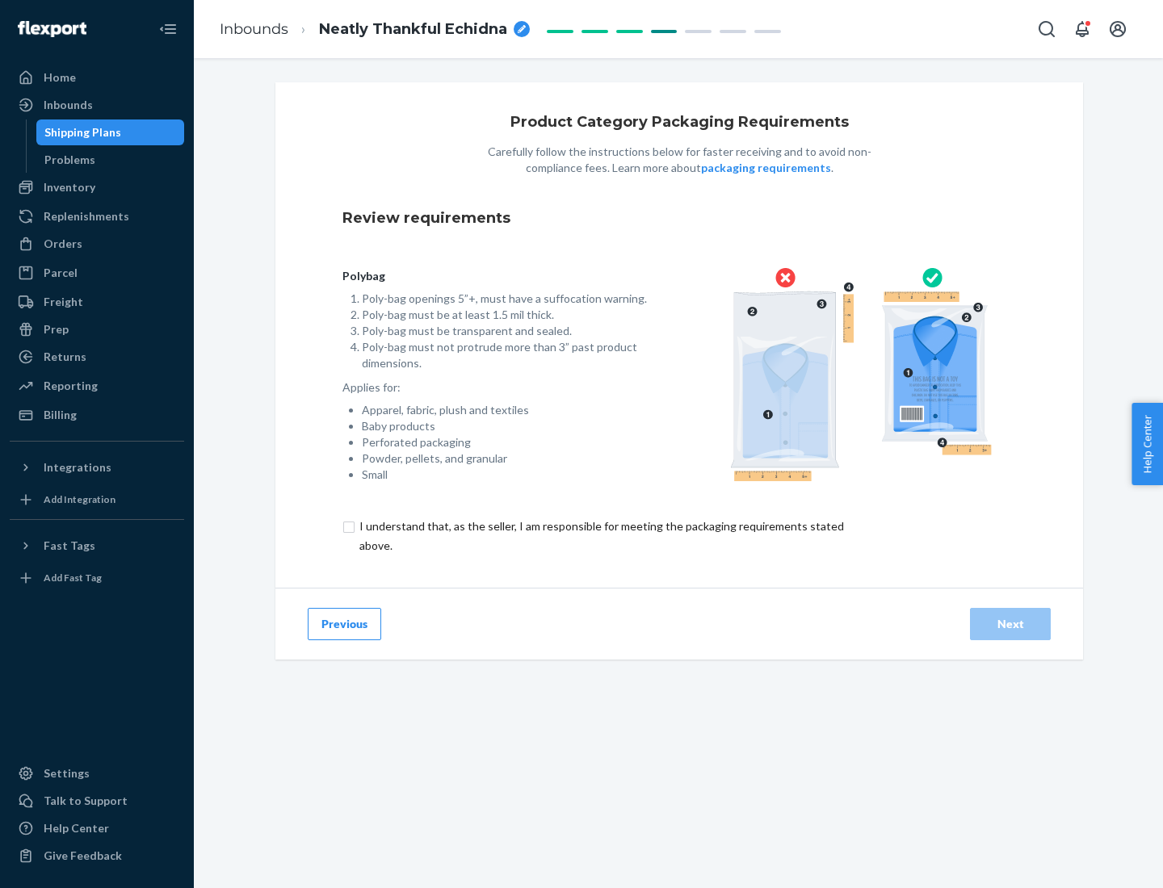
click at [600, 535] on input "checkbox" at bounding box center [610, 536] width 537 height 39
checkbox input "true"
click at [1010, 623] on div "Next" at bounding box center [1010, 624] width 53 height 16
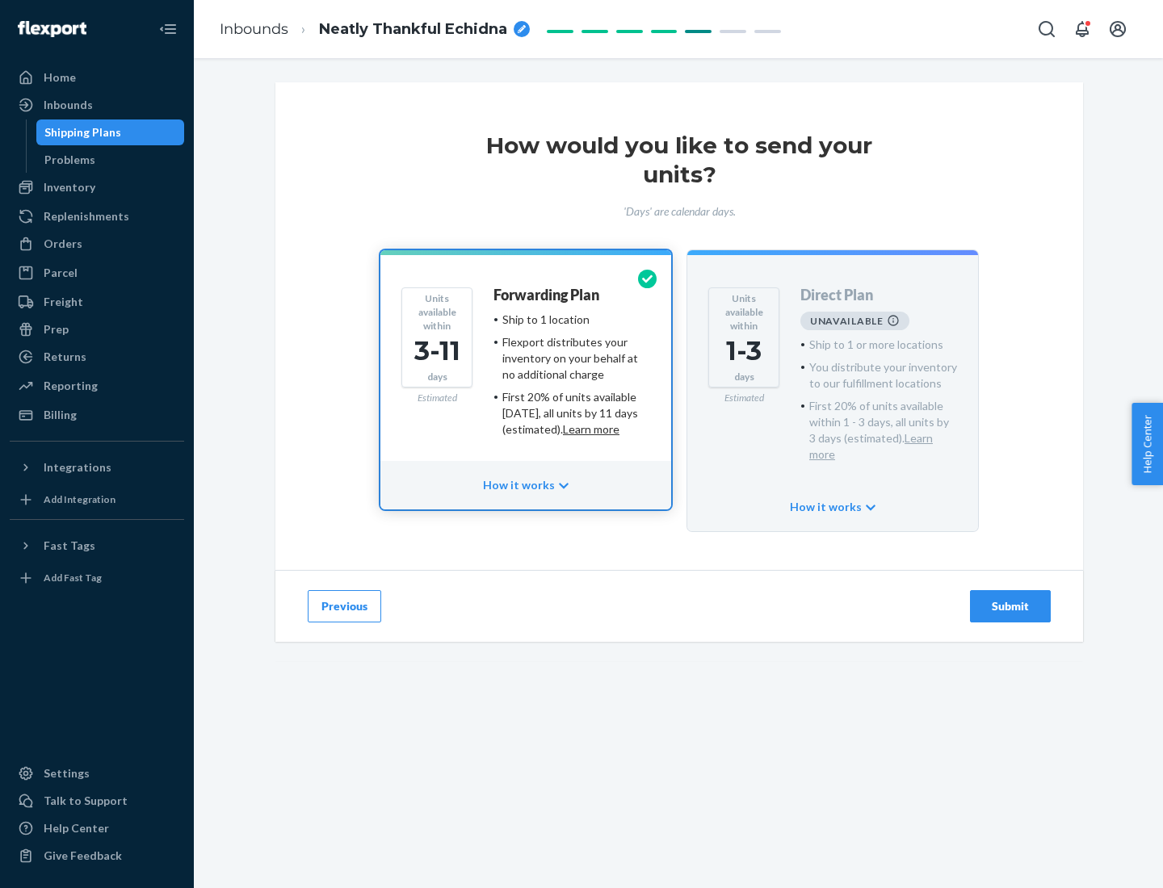
click at [548, 295] on h4 "Forwarding Plan" at bounding box center [546, 295] width 106 height 16
click at [1010, 598] on div "Submit" at bounding box center [1010, 606] width 53 height 16
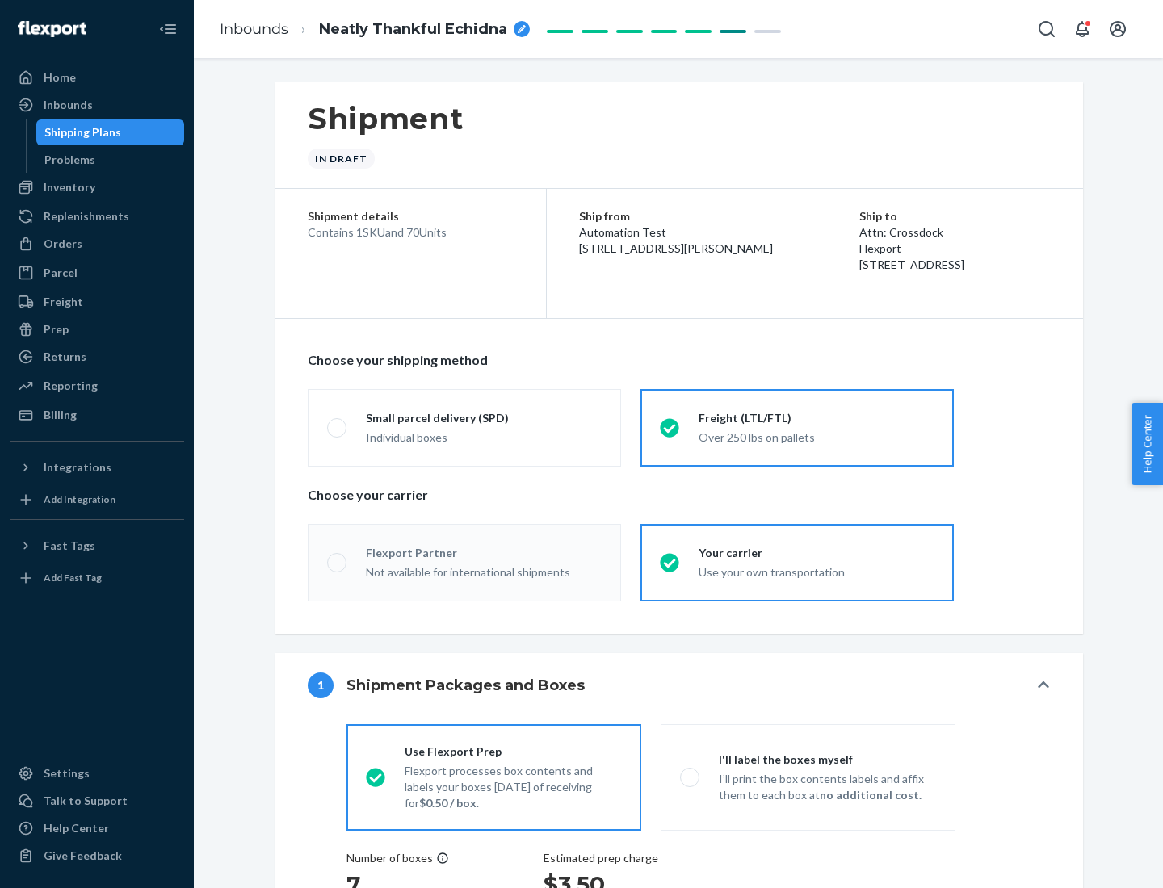
radio input "true"
radio input "false"
radio input "true"
radio input "false"
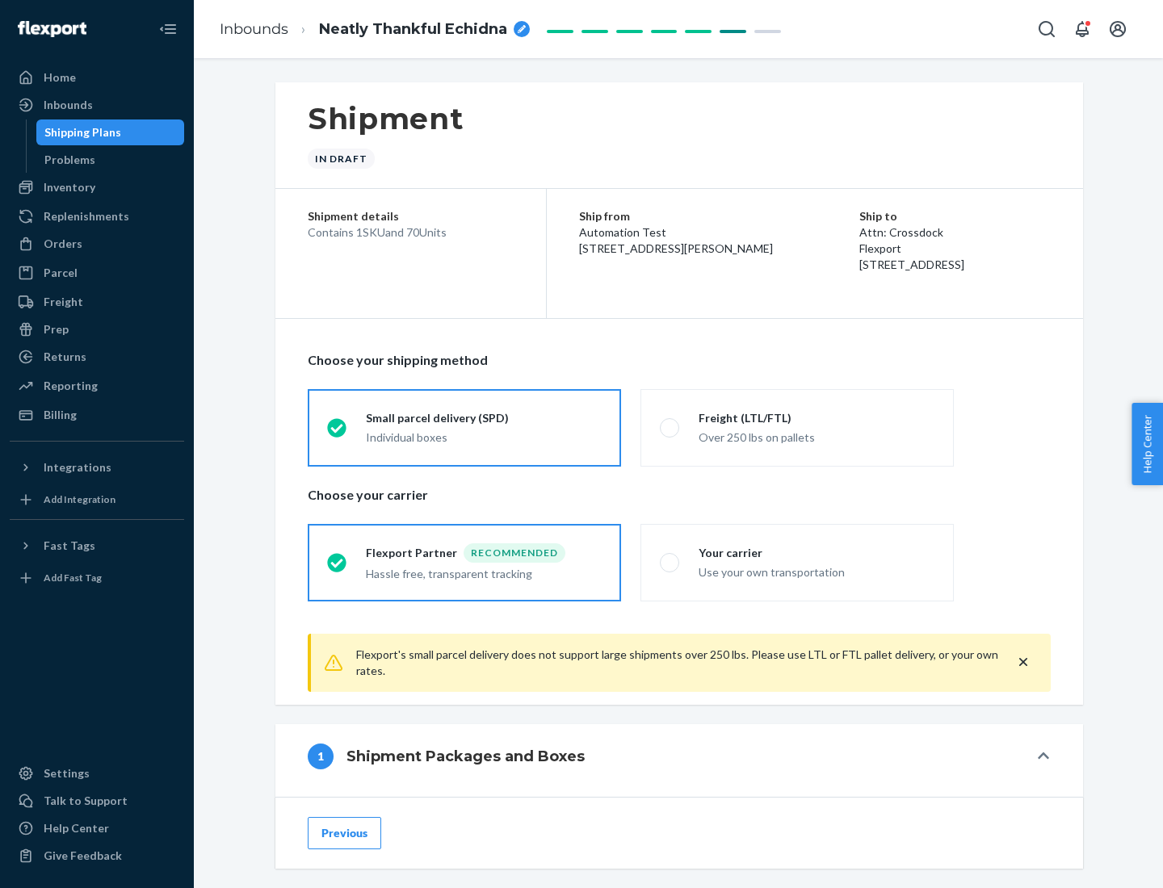
click at [797, 427] on div "Over 250 lbs on pallets" at bounding box center [817, 435] width 236 height 19
click at [670, 427] on input "Freight (LTL/FTL) Over 250 lbs on pallets" at bounding box center [665, 427] width 10 height 10
radio input "true"
radio input "false"
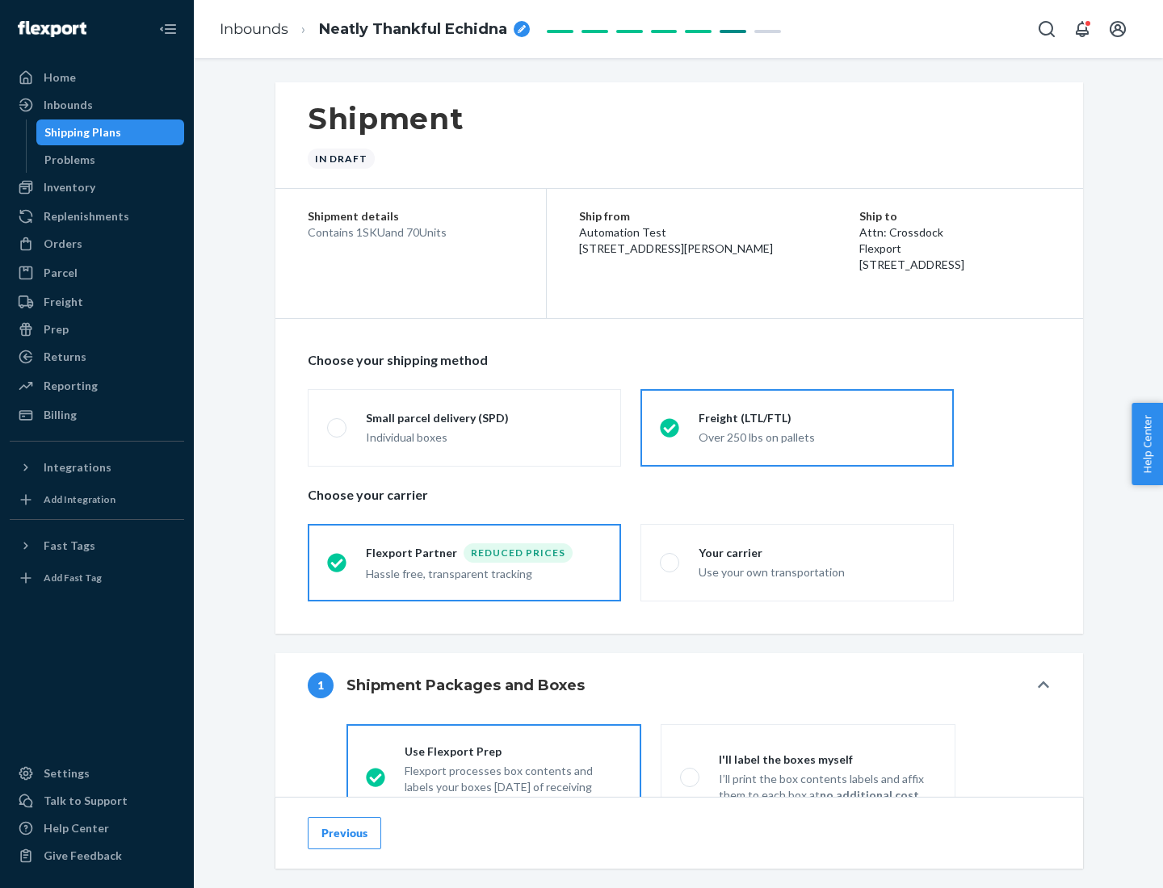
scroll to position [90, 0]
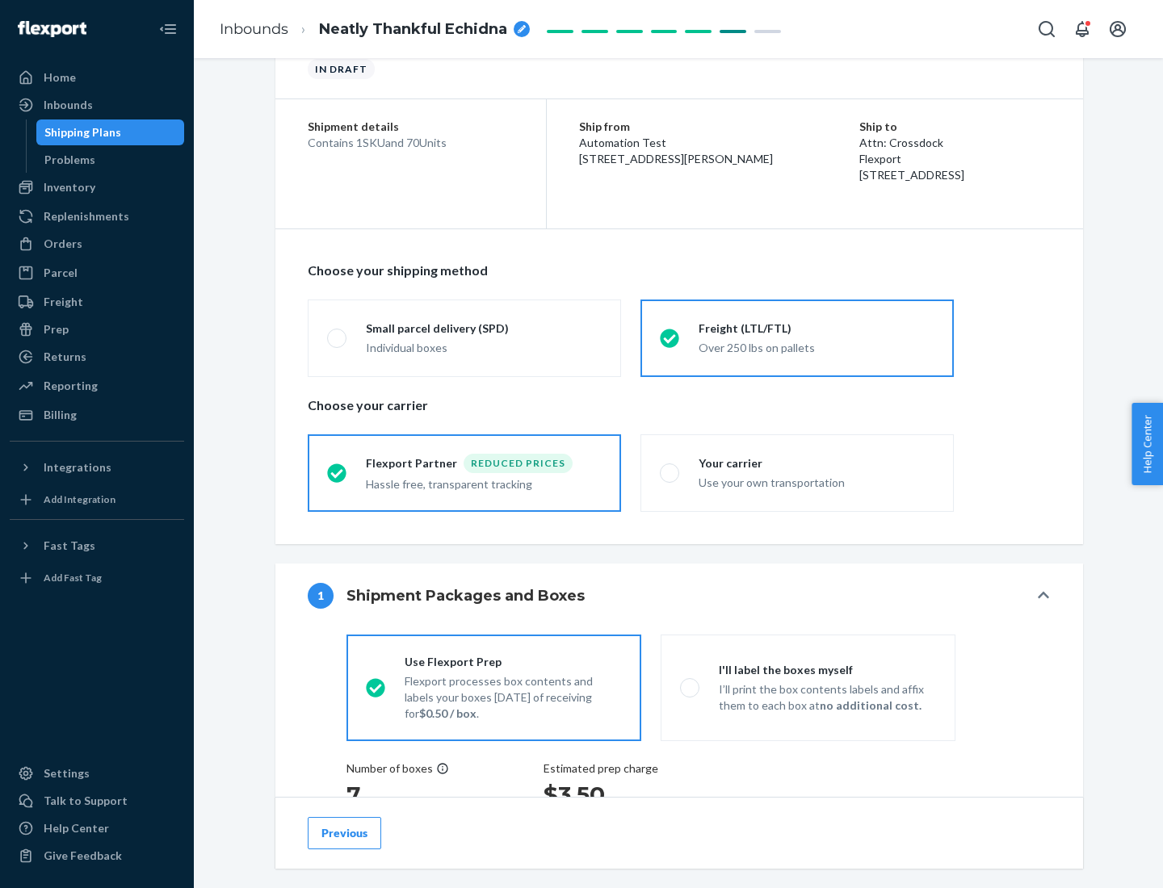
click at [797, 472] on div "Use your own transportation" at bounding box center [817, 481] width 236 height 19
click at [670, 472] on input "Your carrier Use your own transportation" at bounding box center [665, 473] width 10 height 10
radio input "true"
radio input "false"
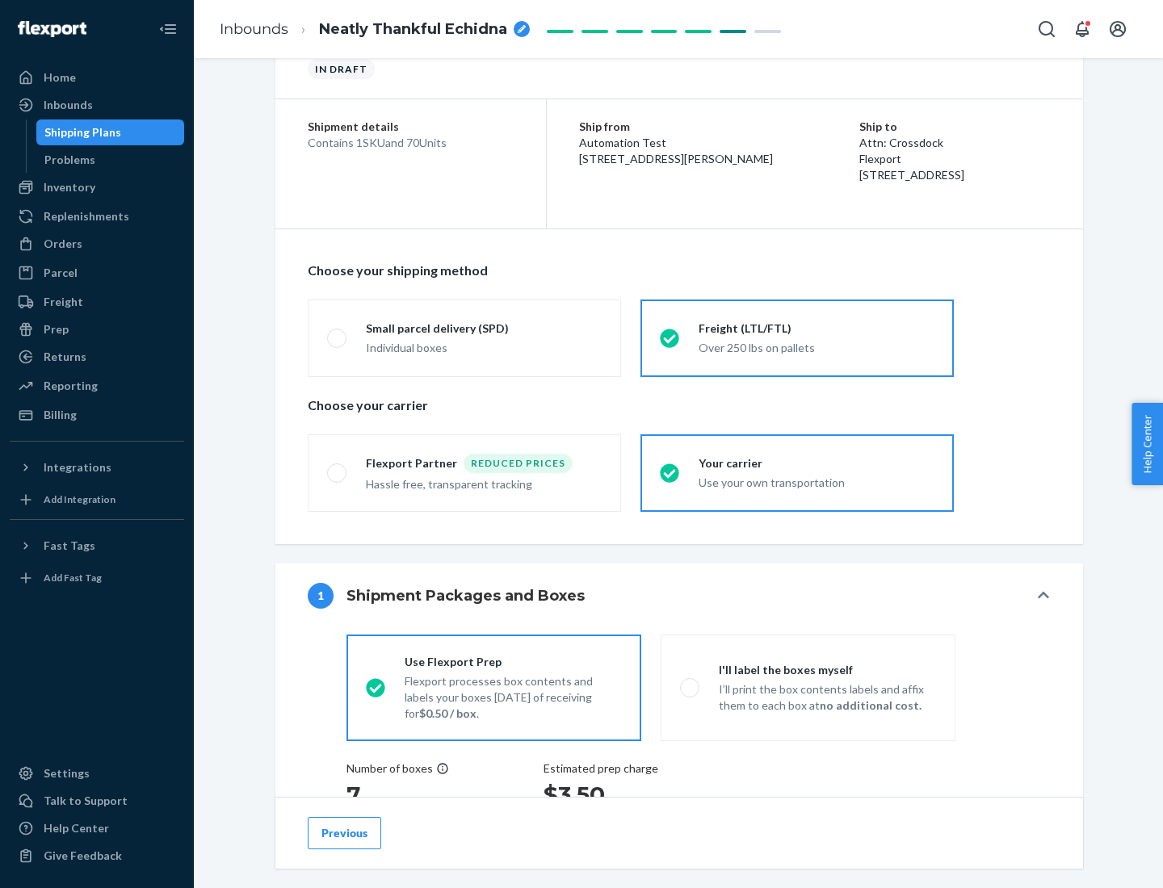
scroll to position [304, 0]
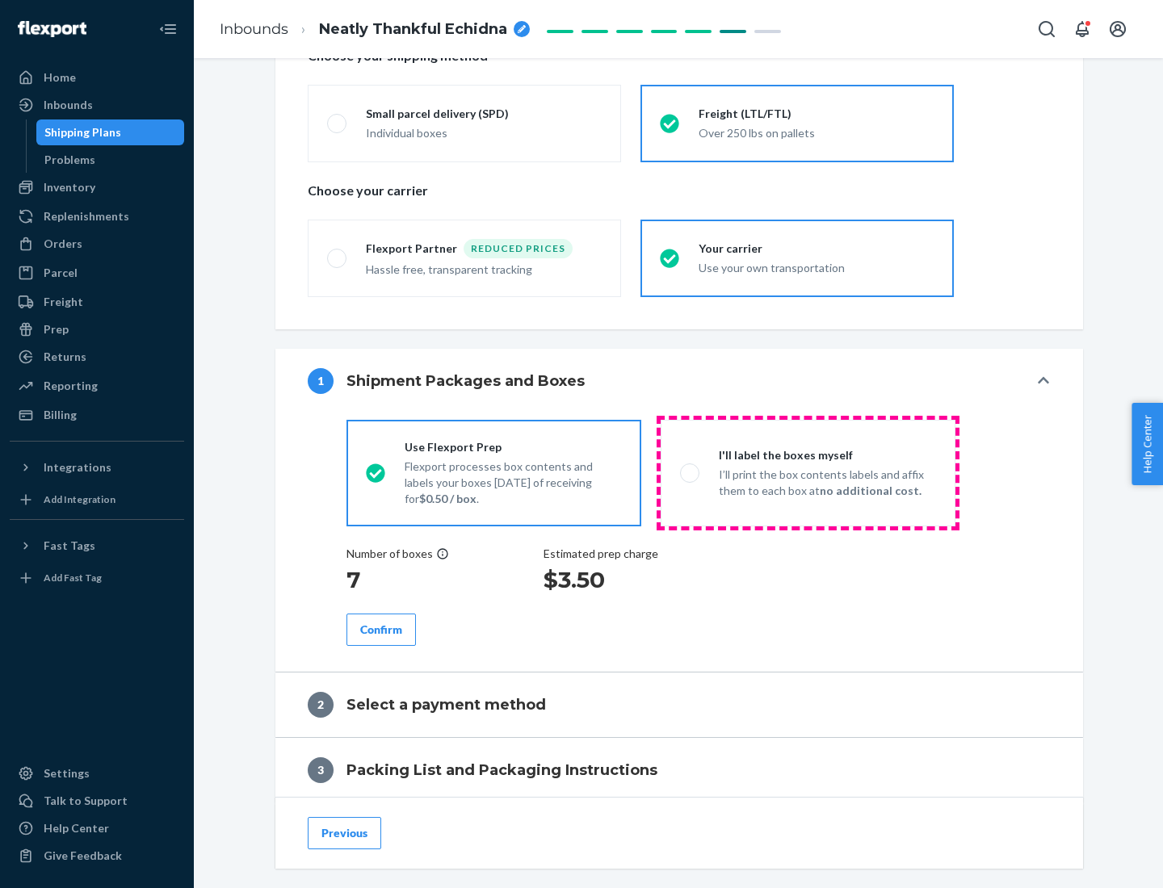
click at [808, 472] on p "I’ll print the box contents labels and affix them to each box at no additional …" at bounding box center [827, 483] width 217 height 32
click at [690, 472] on input "I'll label the boxes myself I’ll print the box contents labels and affix them t…" at bounding box center [685, 473] width 10 height 10
radio input "true"
radio input "false"
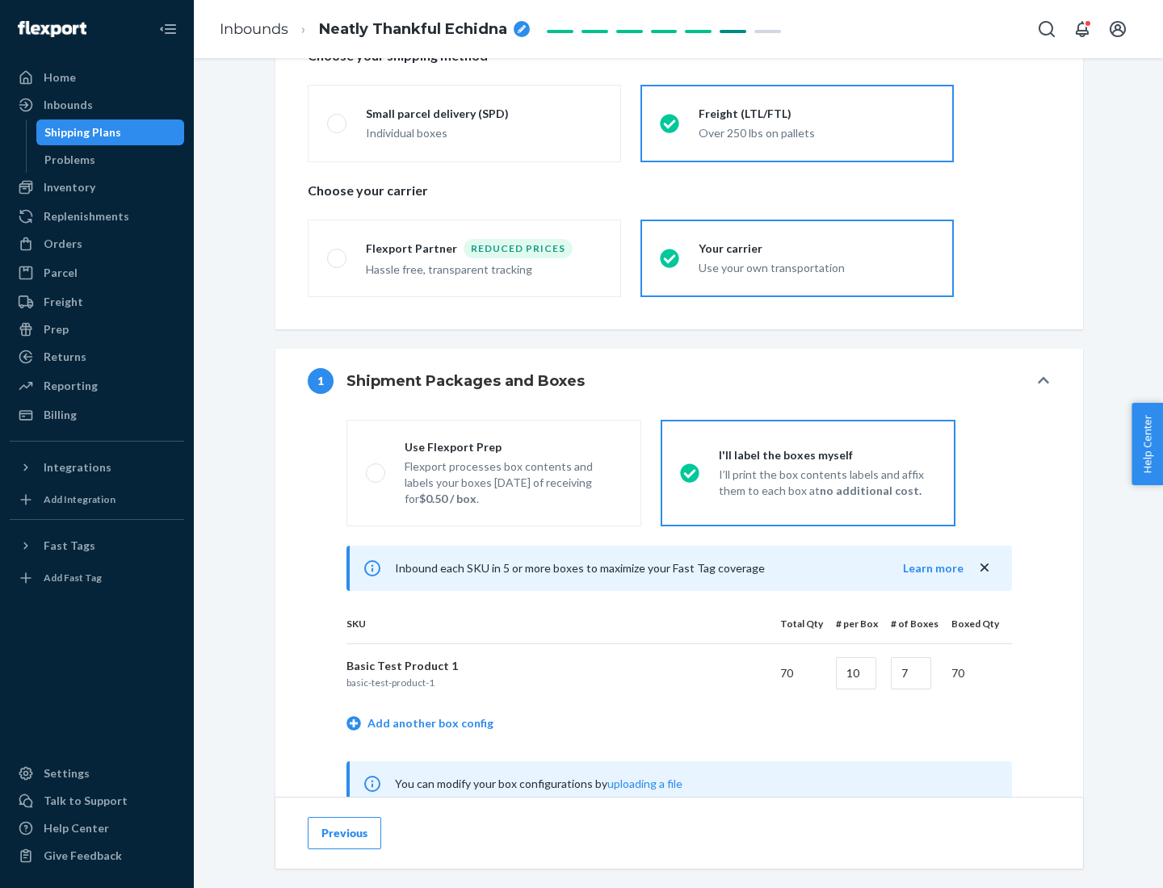
scroll to position [505, 0]
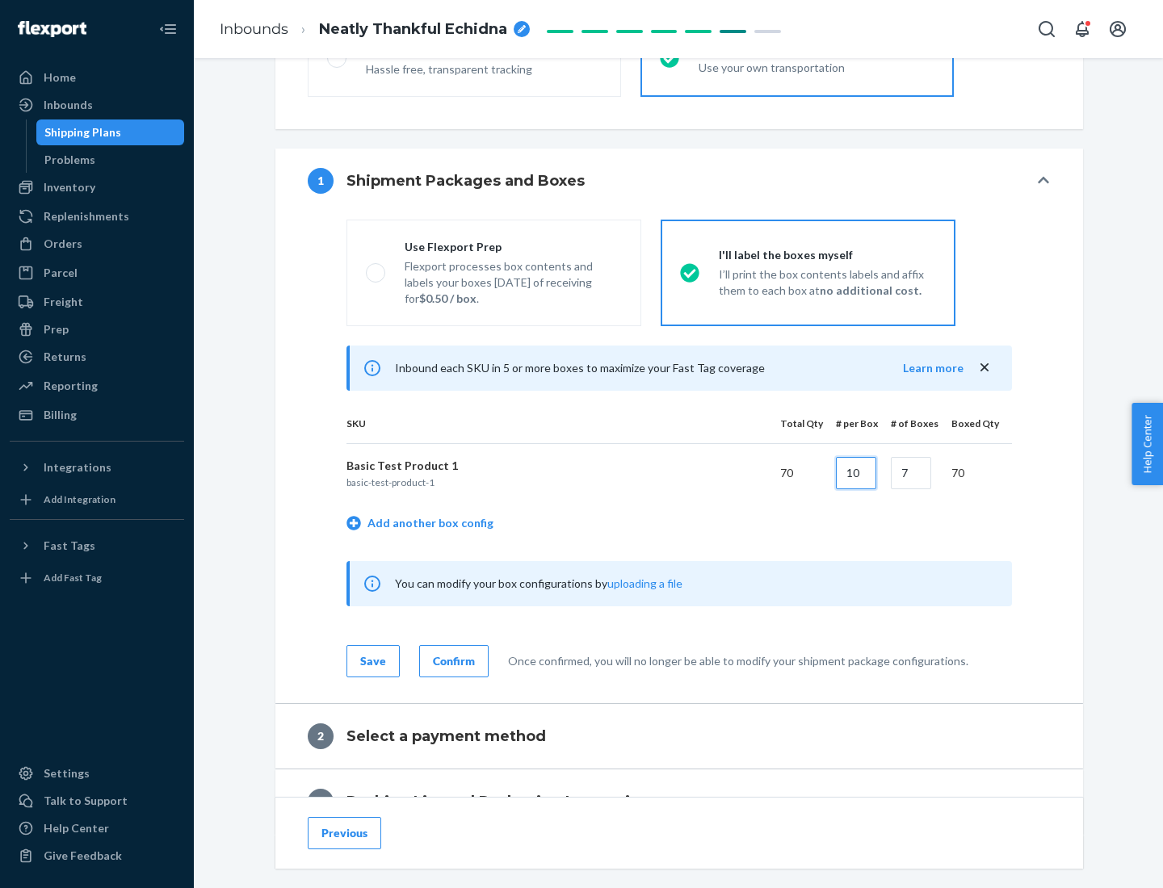
type input "10"
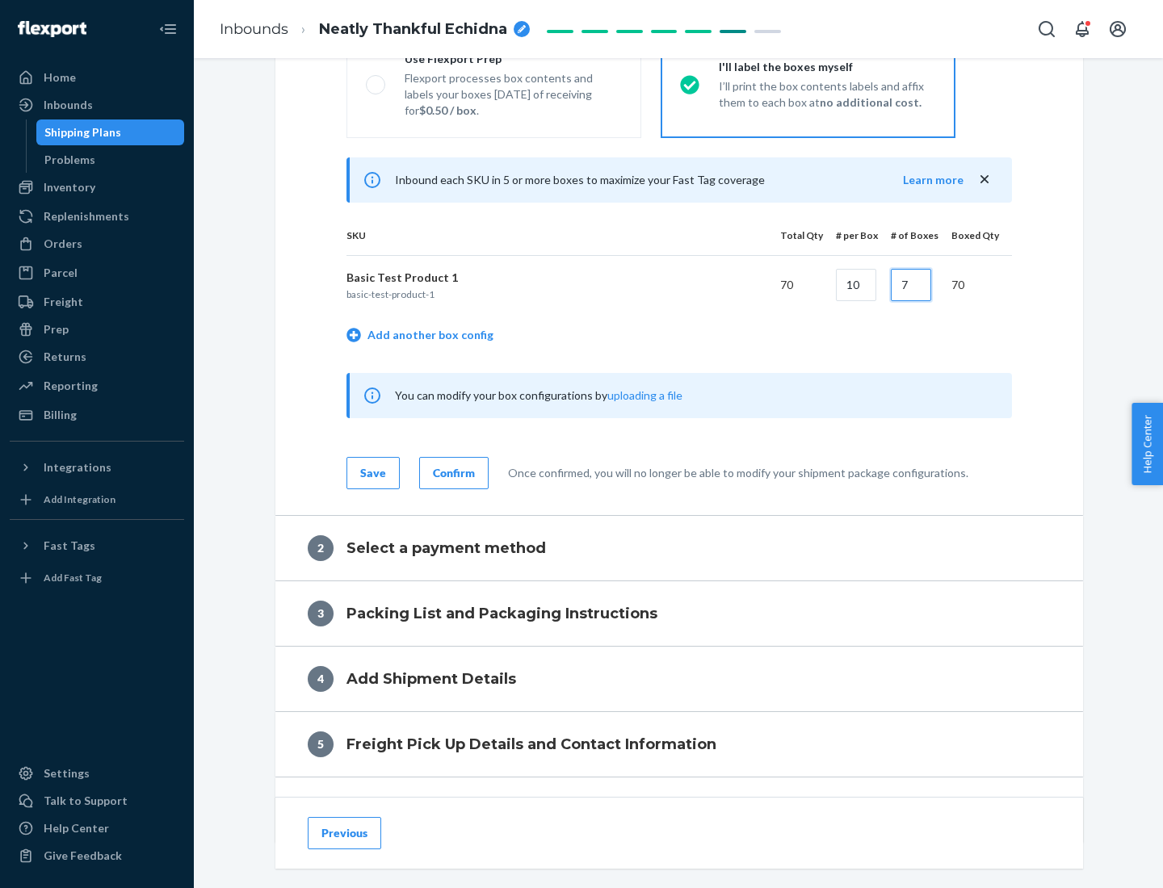
type input "7"
click at [451, 472] on div "Confirm" at bounding box center [454, 473] width 42 height 16
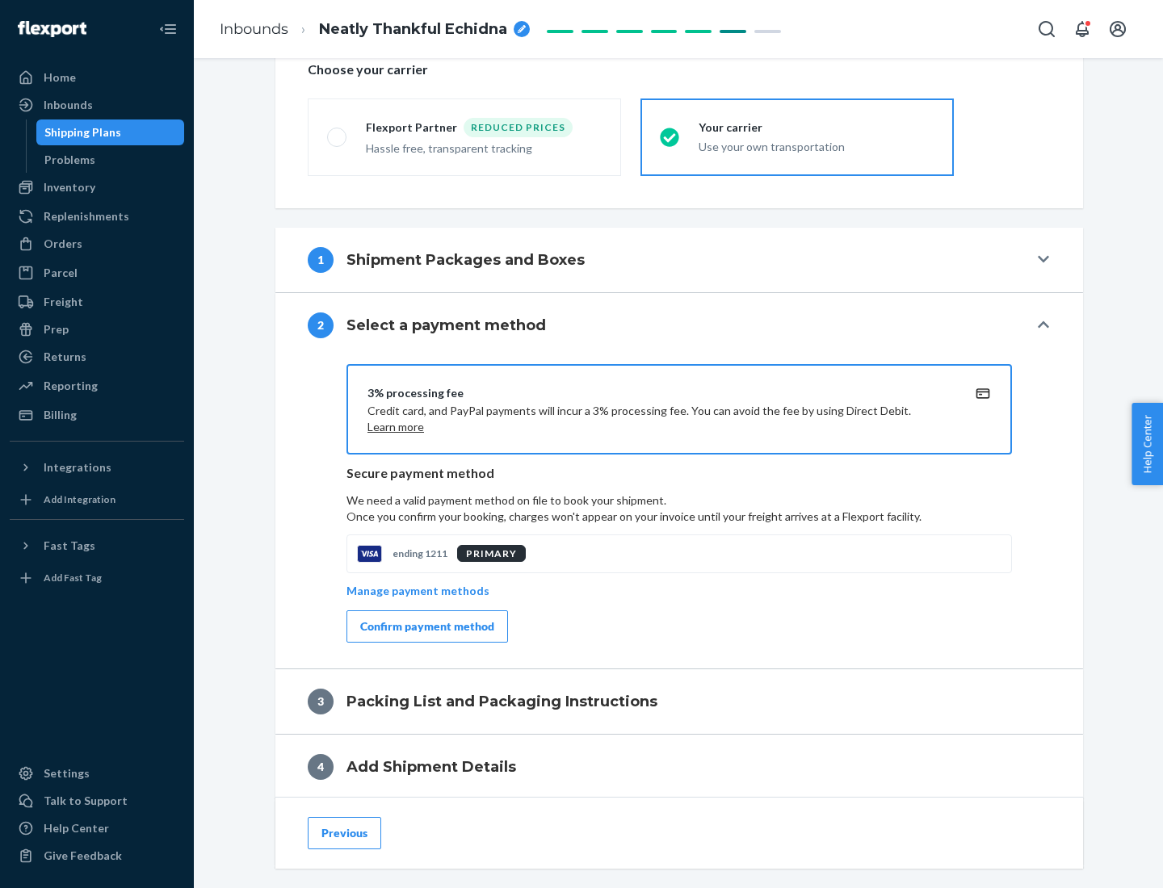
scroll to position [579, 0]
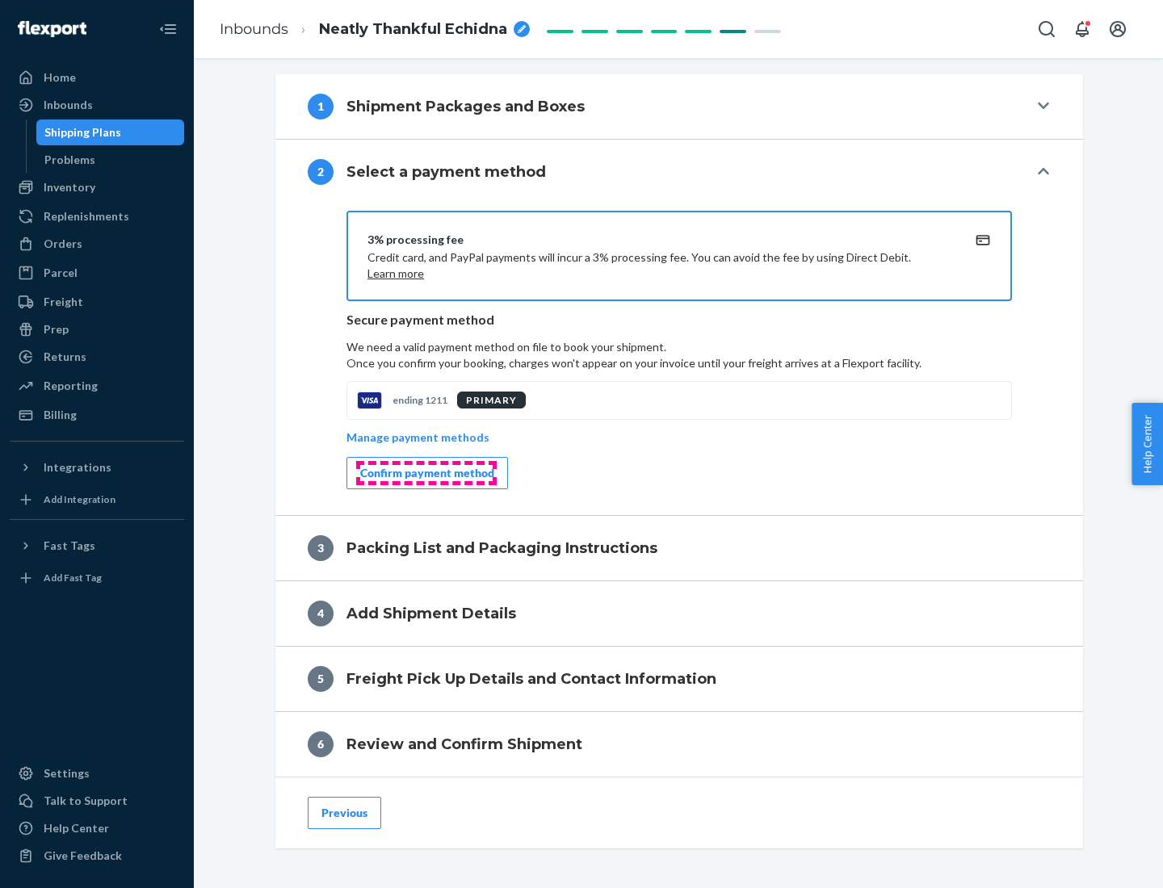
click at [426, 473] on div "Confirm payment method" at bounding box center [427, 473] width 134 height 16
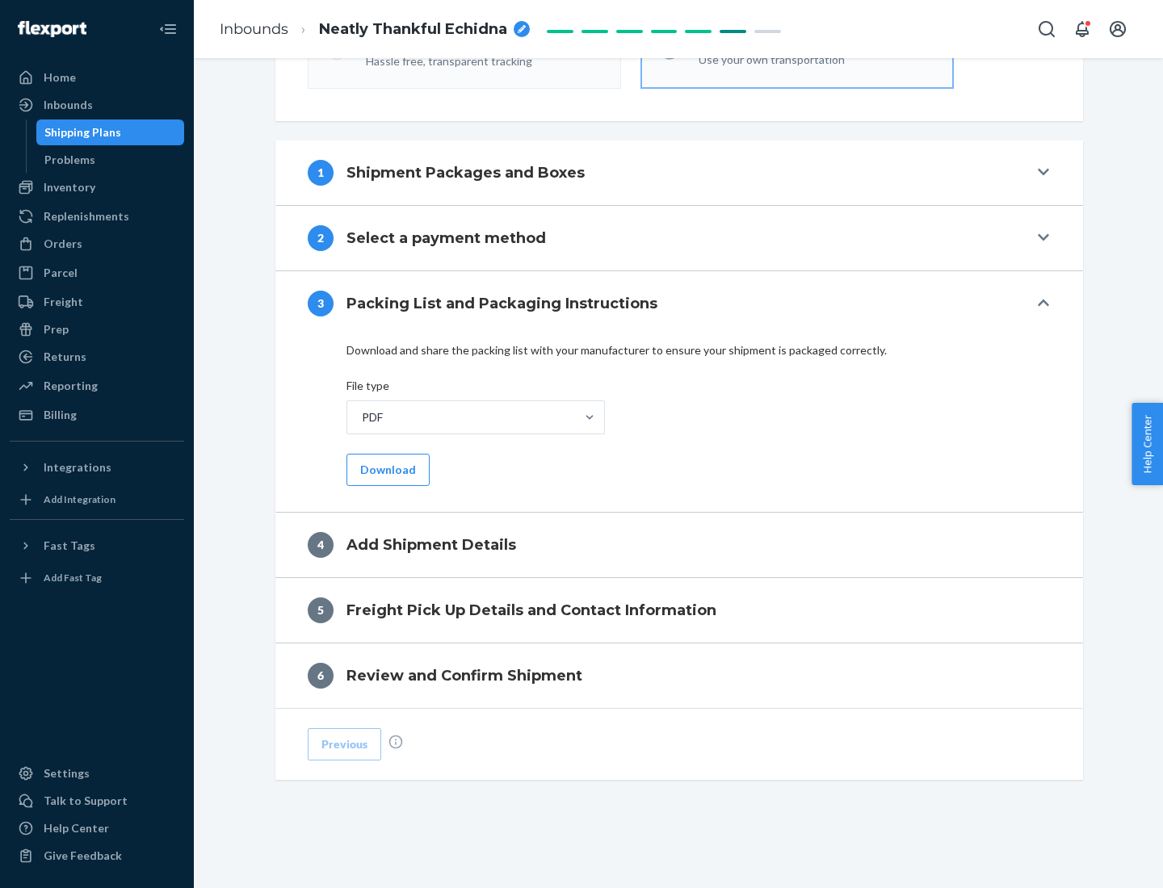
scroll to position [510, 0]
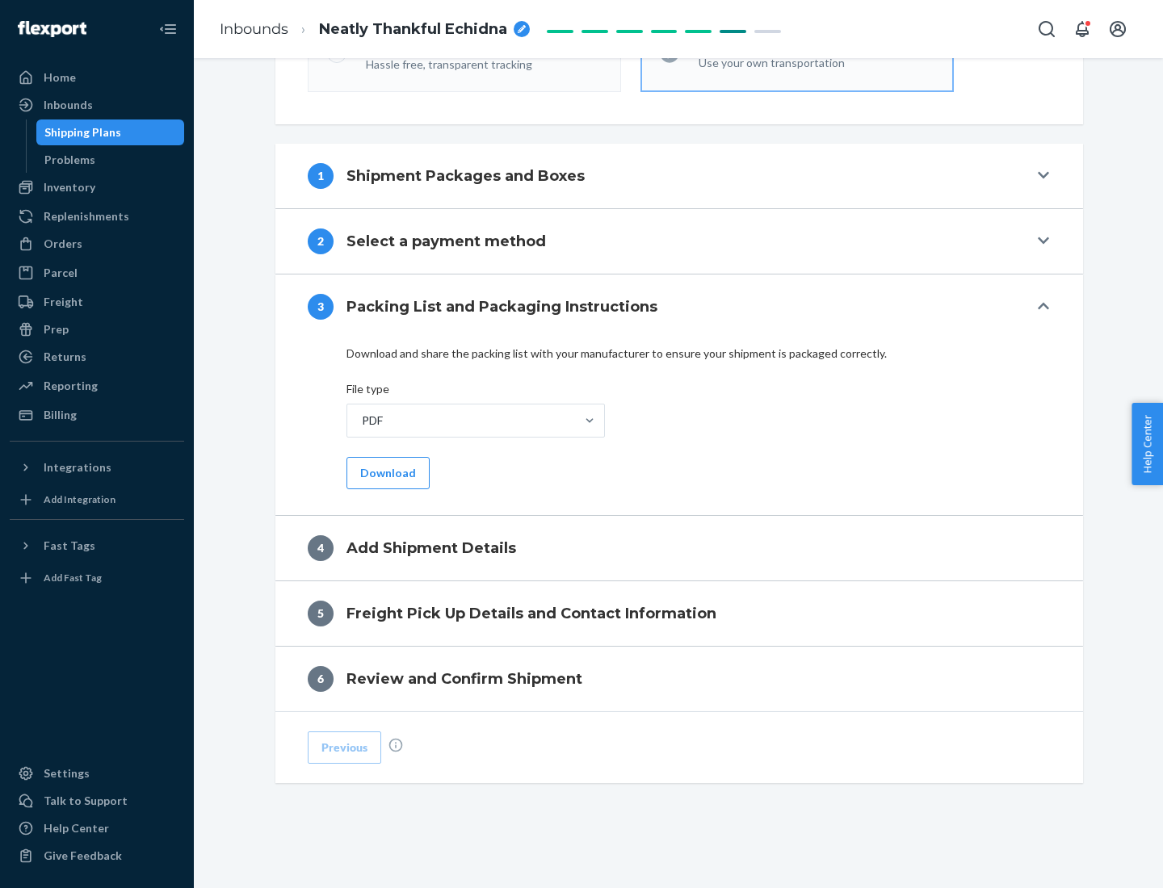
click at [386, 472] on button "Download" at bounding box center [387, 473] width 83 height 32
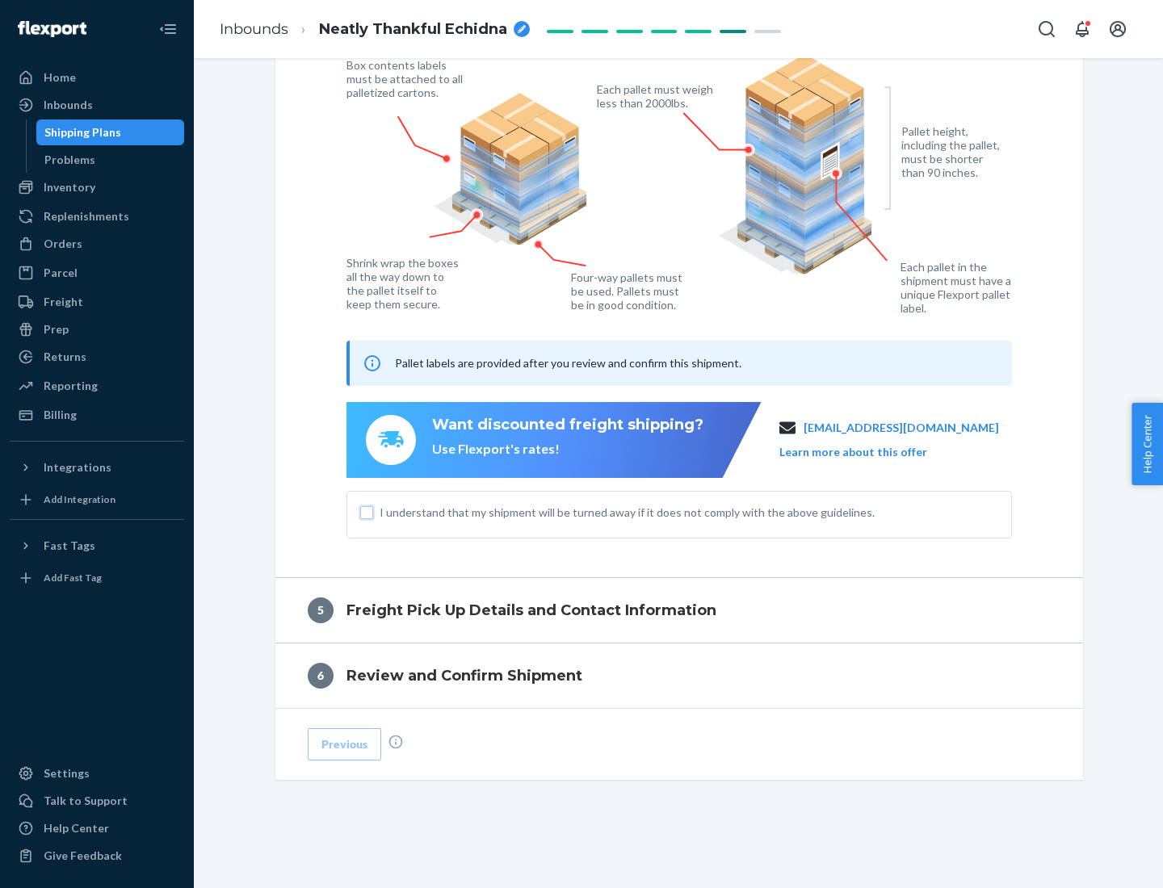
click at [367, 512] on input "I understand that my shipment will be turned away if it does not comply with th…" at bounding box center [366, 512] width 13 height 13
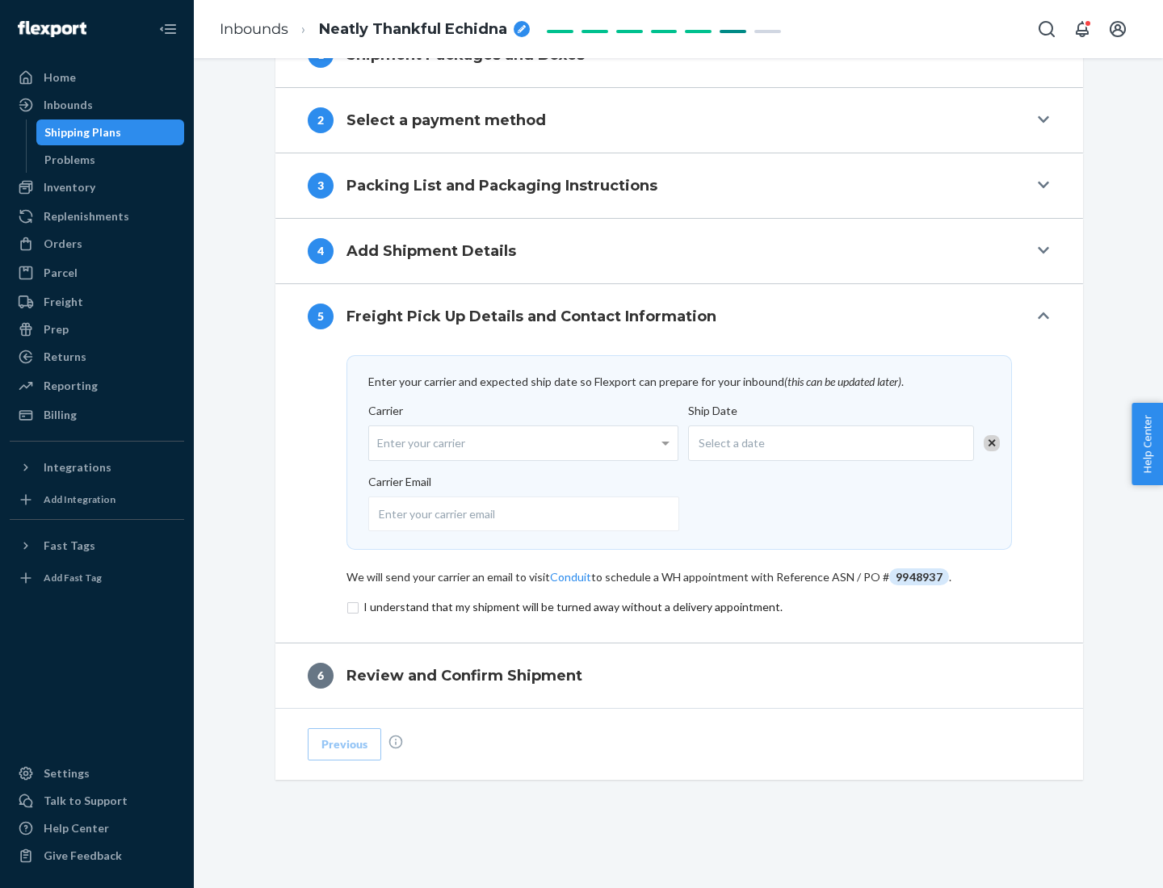
scroll to position [631, 0]
click at [679, 606] on input "checkbox" at bounding box center [678, 607] width 665 height 19
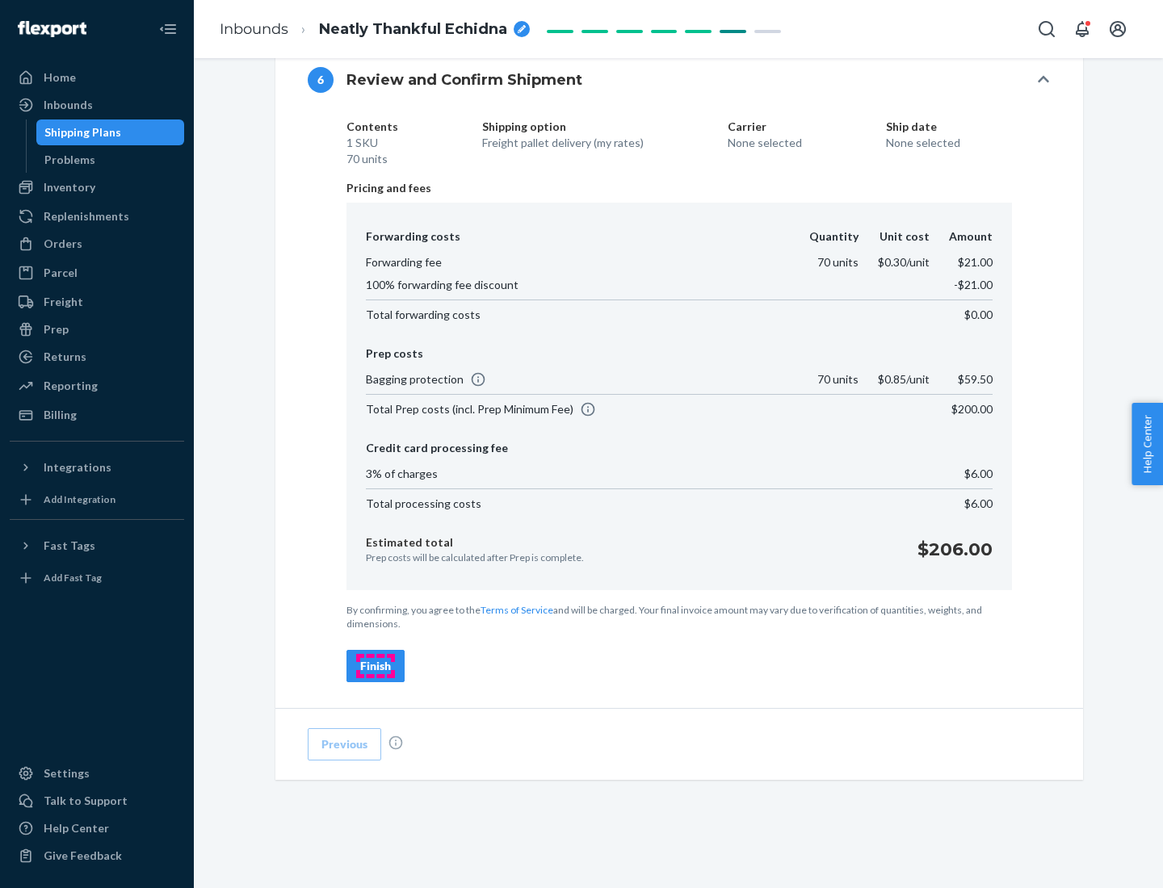
click at [376, 666] on div "Finish" at bounding box center [375, 666] width 31 height 16
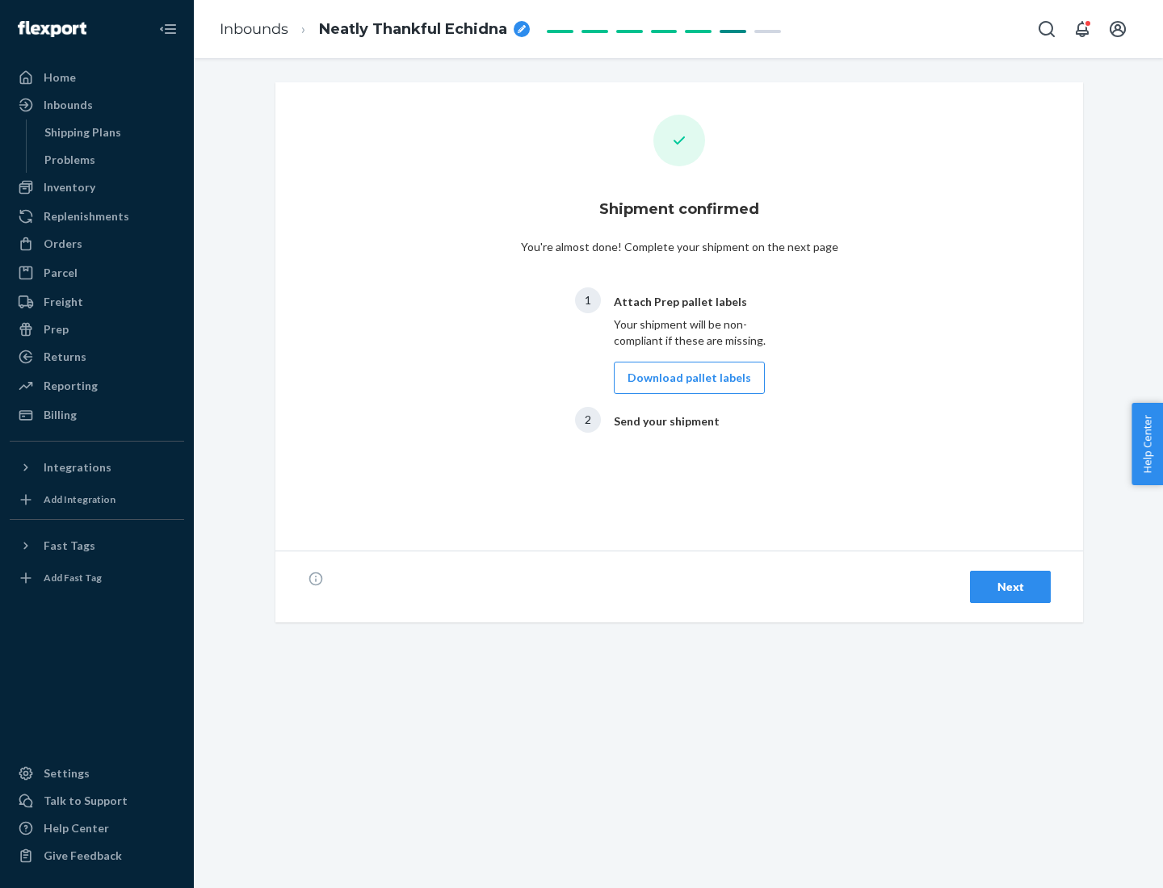
click at [685, 378] on button "Download pallet labels" at bounding box center [689, 378] width 151 height 32
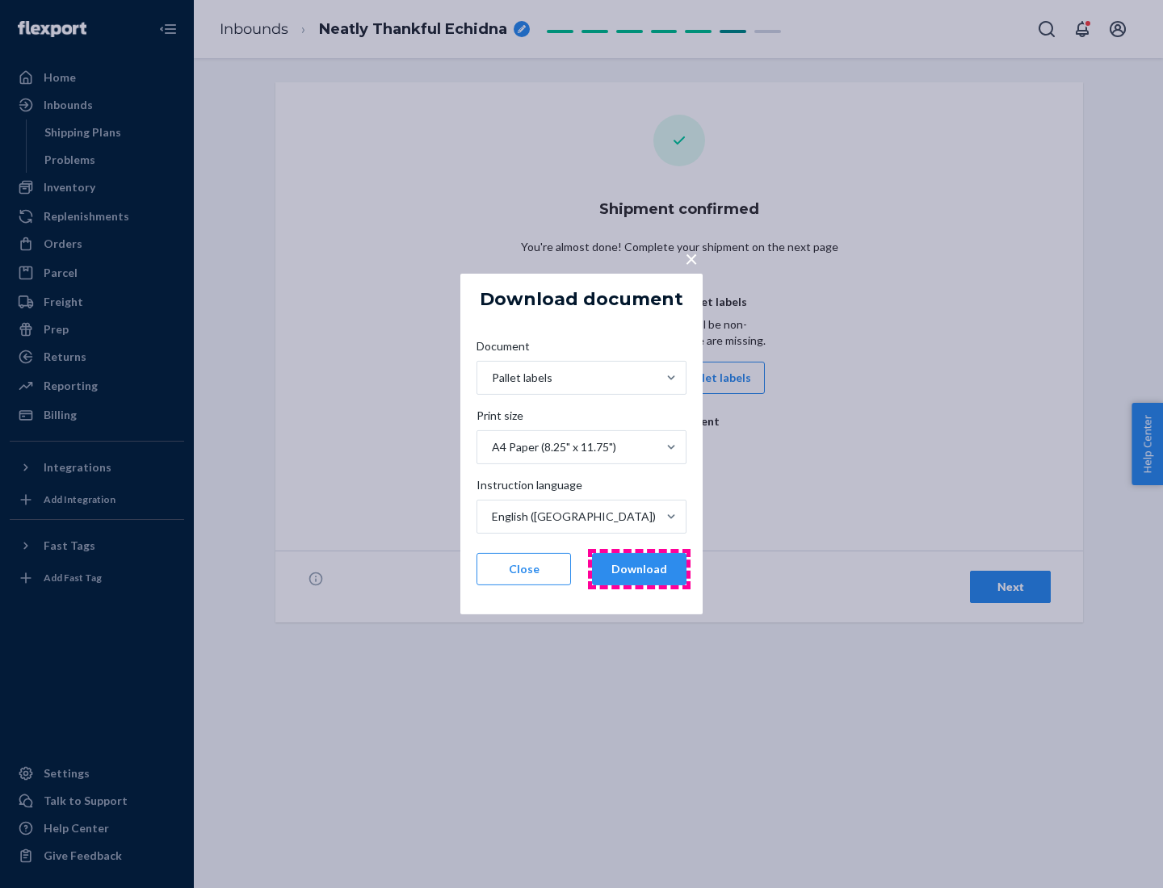
click at [639, 569] on button "Download" at bounding box center [639, 569] width 94 height 32
click at [690, 258] on span "×" at bounding box center [691, 258] width 13 height 27
